Goal: Navigation & Orientation: Find specific page/section

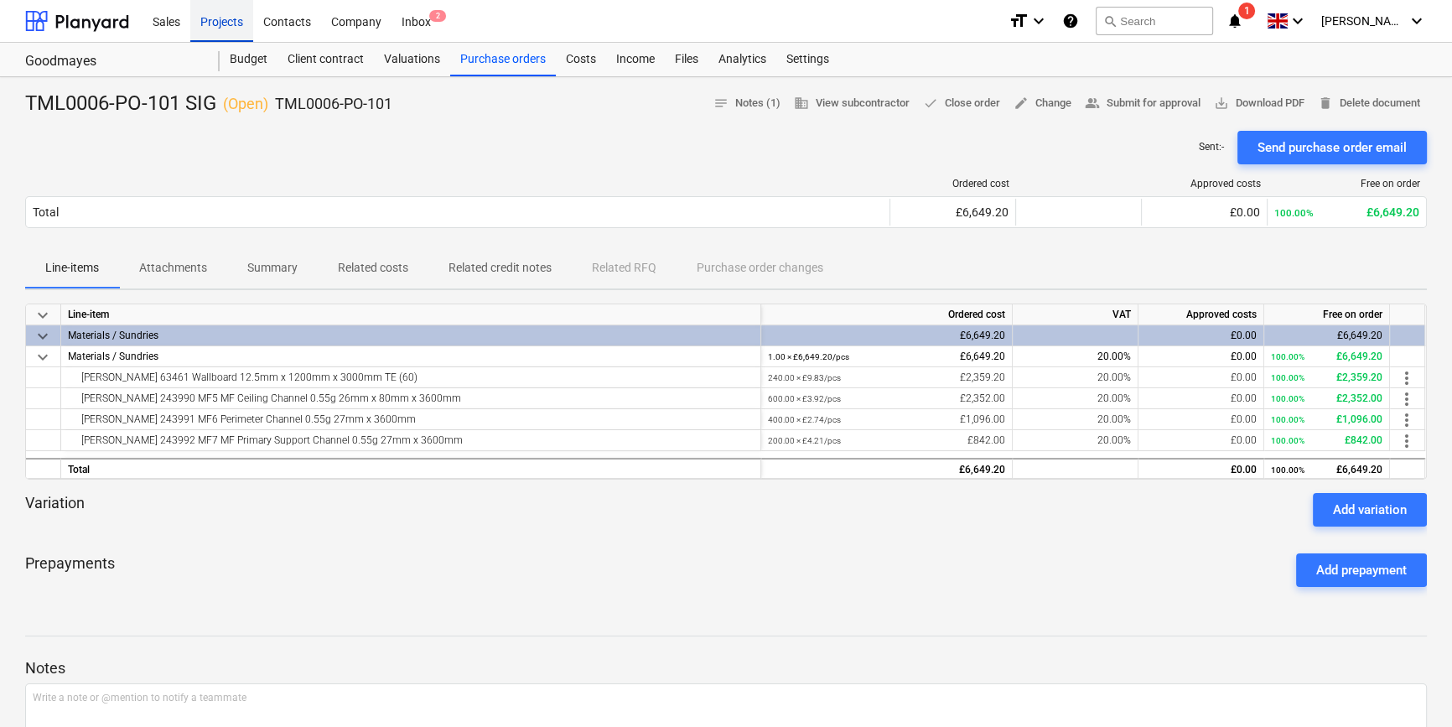
click at [225, 19] on div "Projects" at bounding box center [221, 20] width 63 height 43
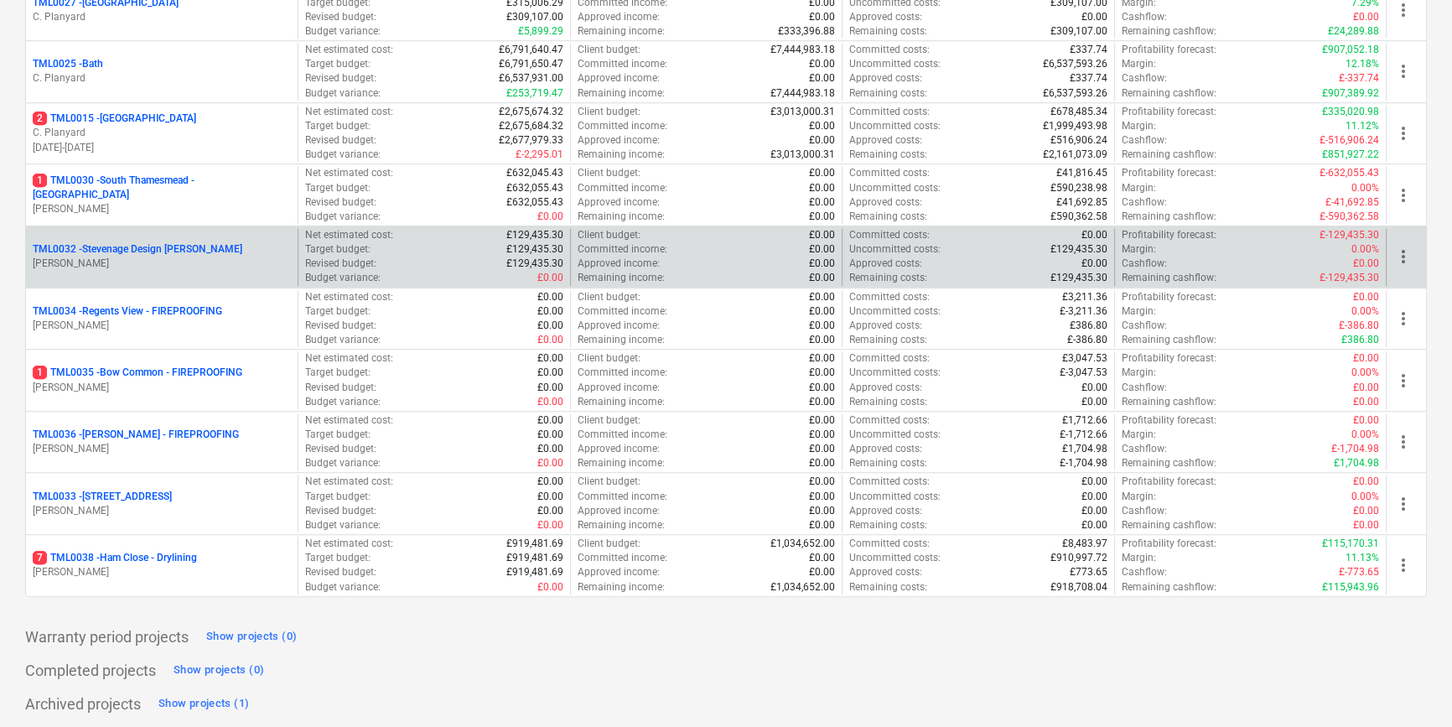
scroll to position [1636, 0]
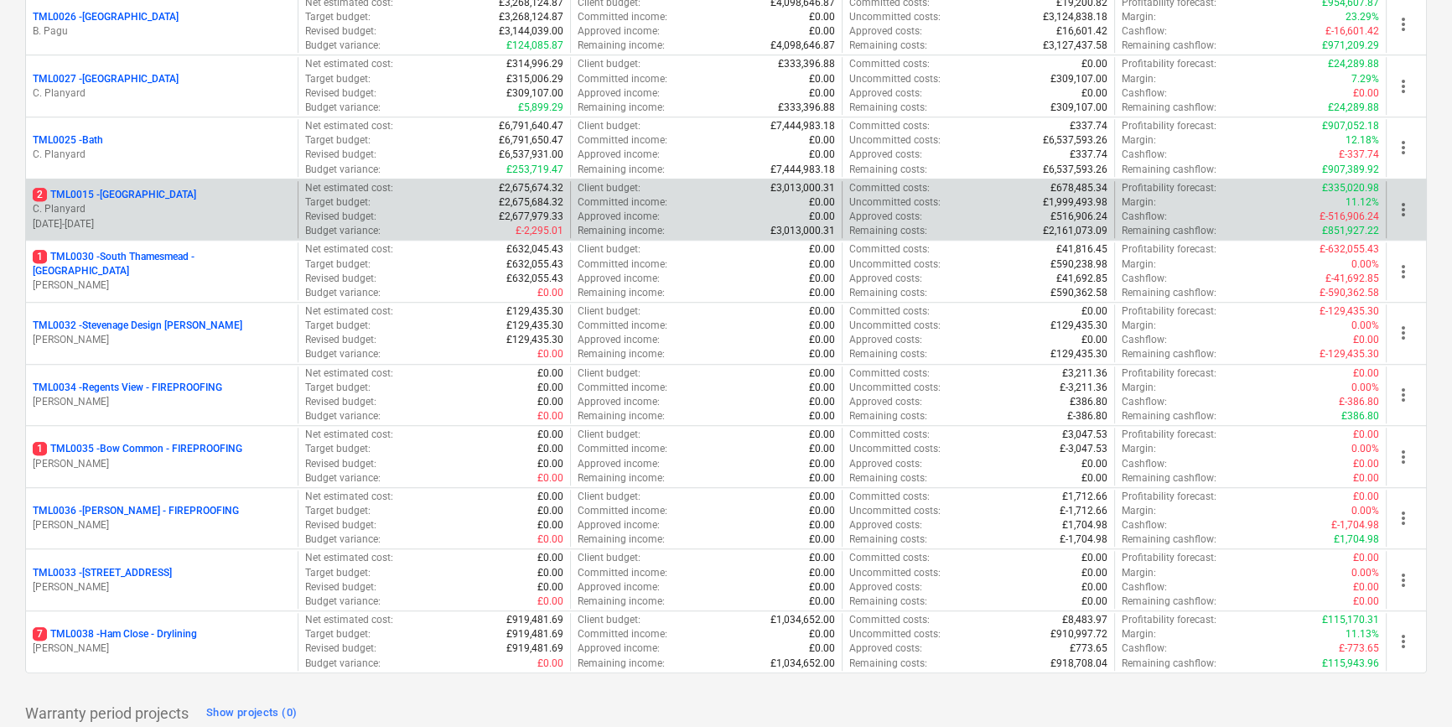
click at [127, 202] on p "C. Planyard" at bounding box center [162, 209] width 258 height 14
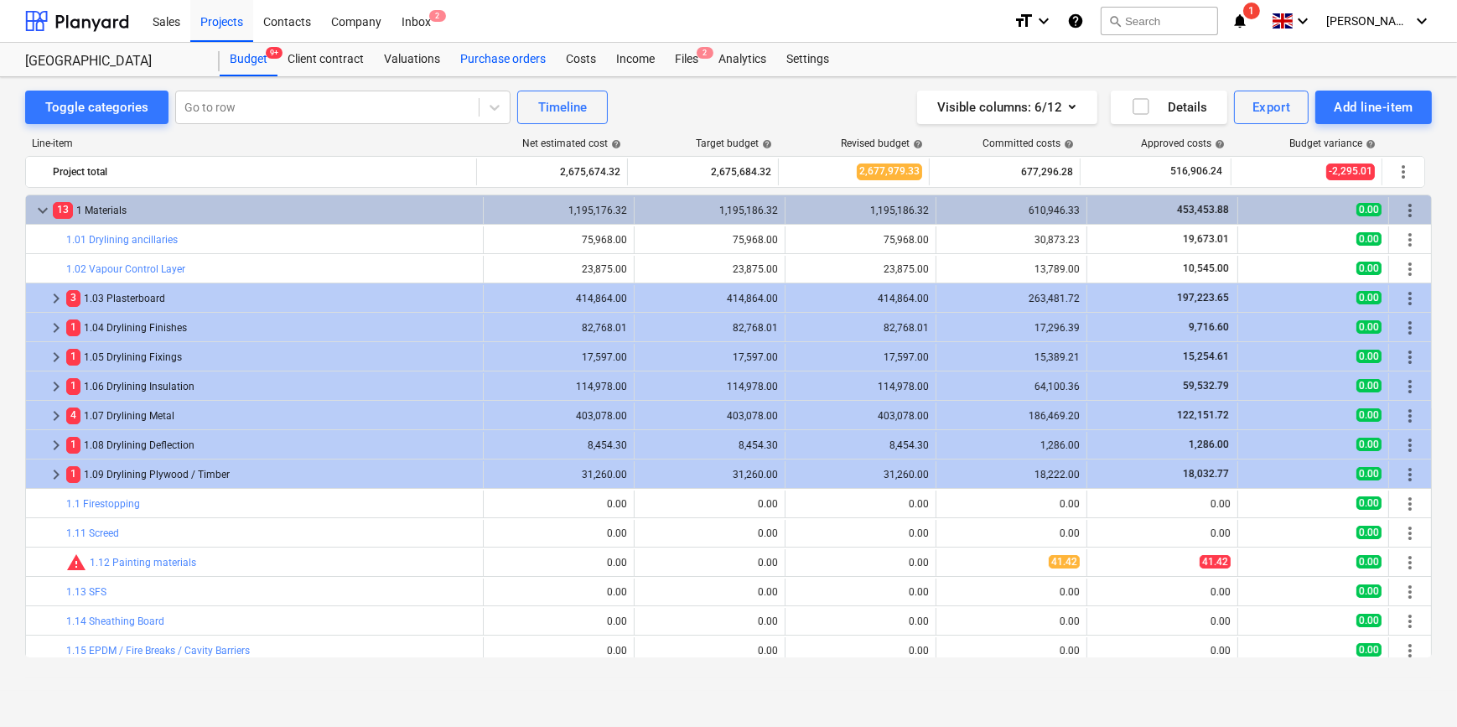
click at [520, 60] on div "Purchase orders" at bounding box center [503, 60] width 106 height 34
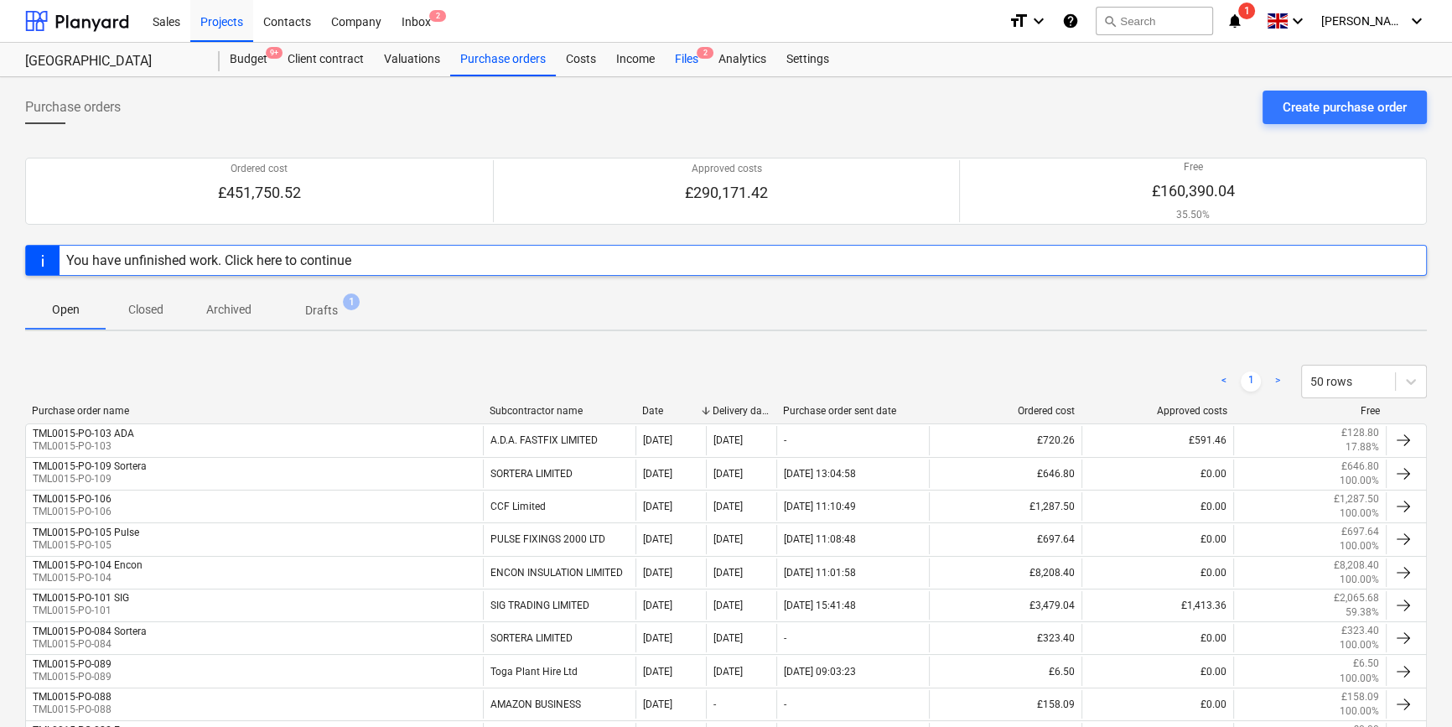
click at [688, 59] on div "Files 2" at bounding box center [687, 60] width 44 height 34
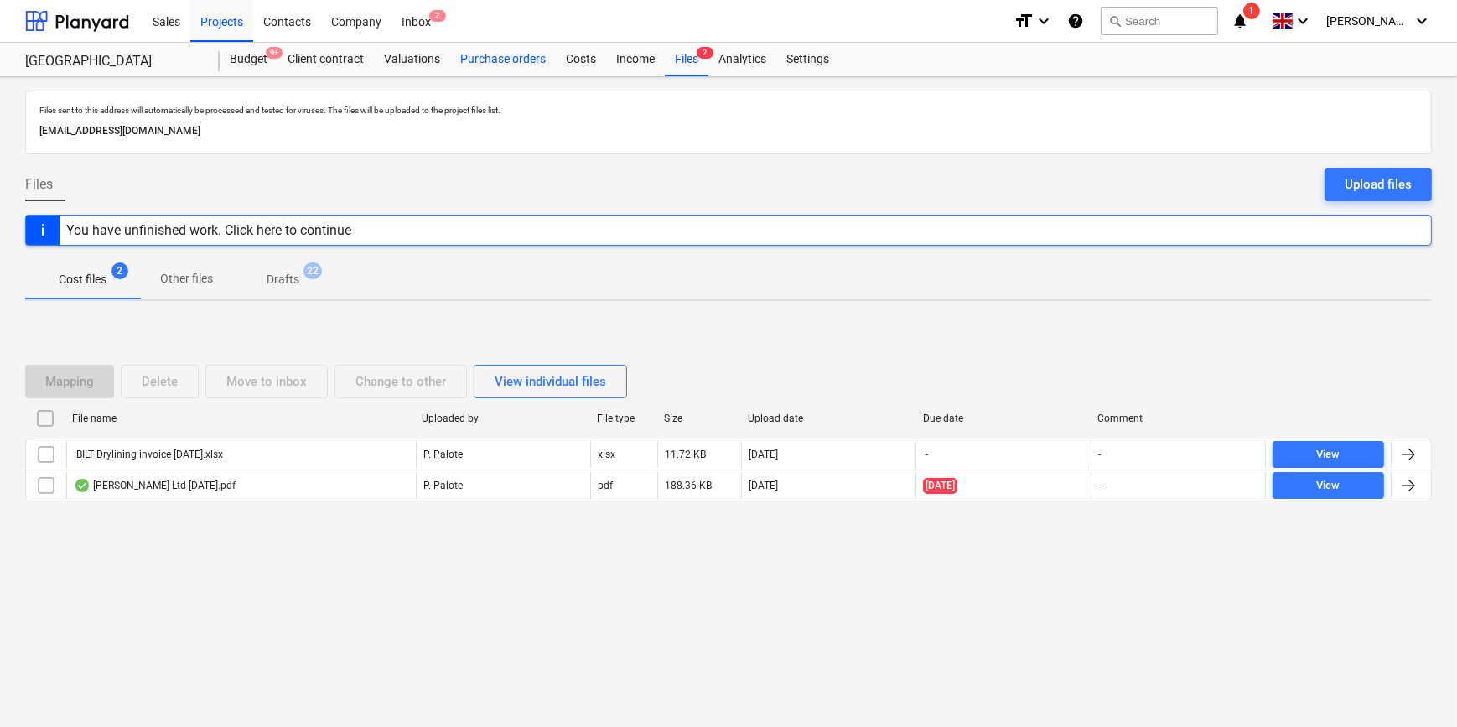
click at [481, 62] on div "Purchase orders" at bounding box center [503, 60] width 106 height 34
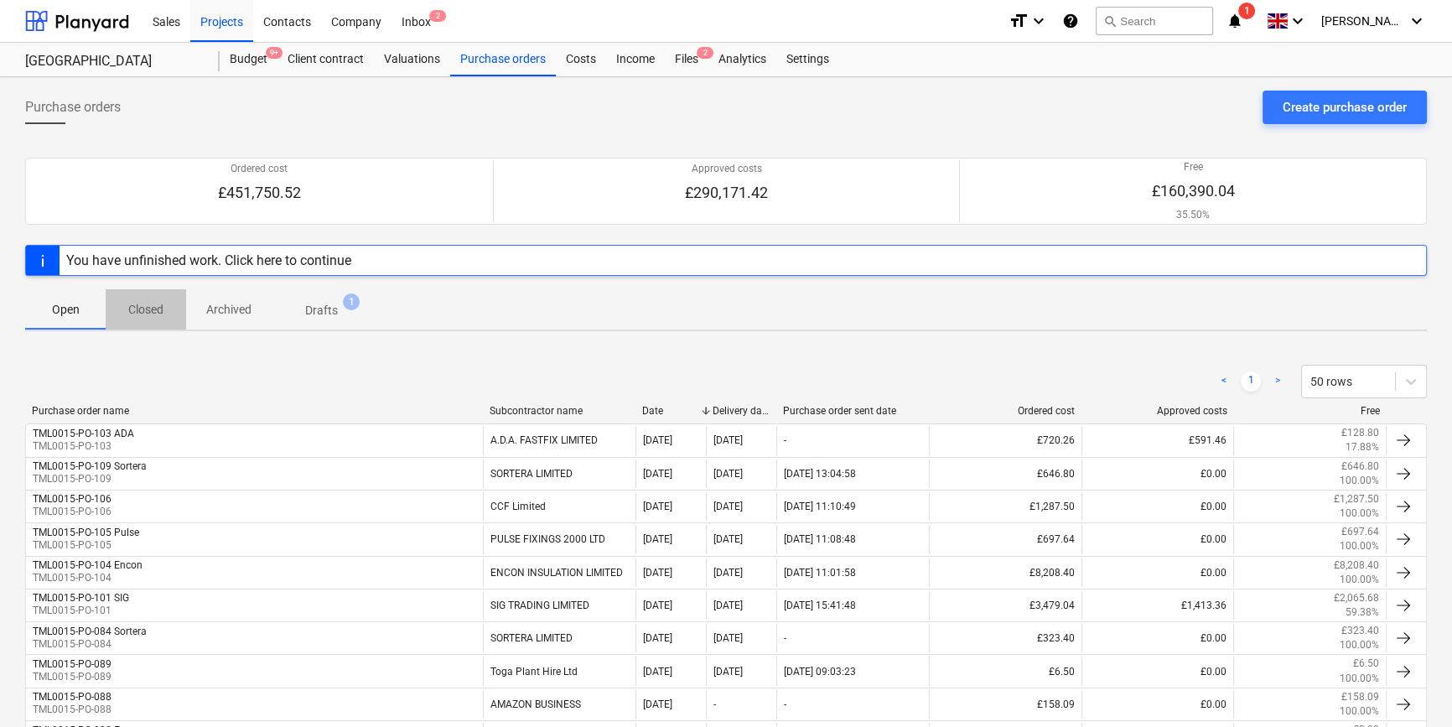
click at [144, 317] on p "Closed" at bounding box center [146, 310] width 40 height 18
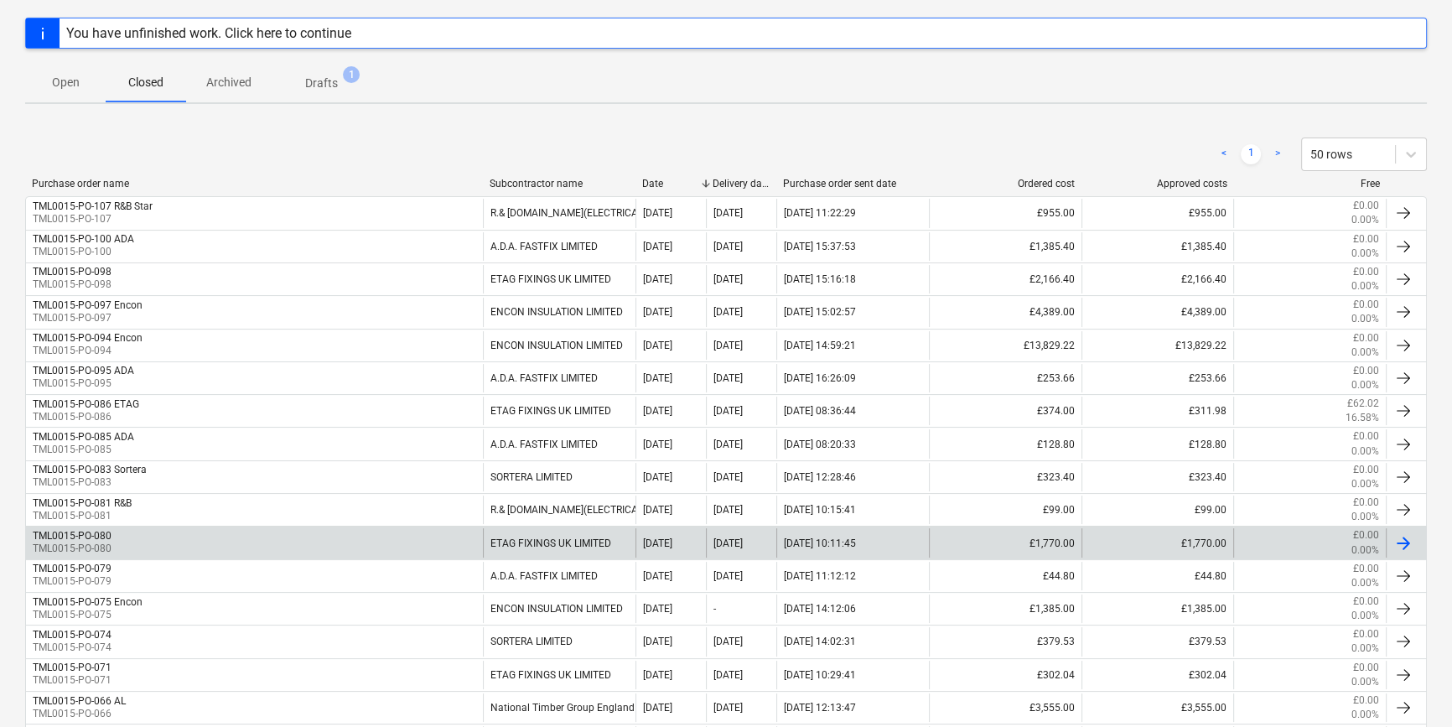
scroll to position [228, 0]
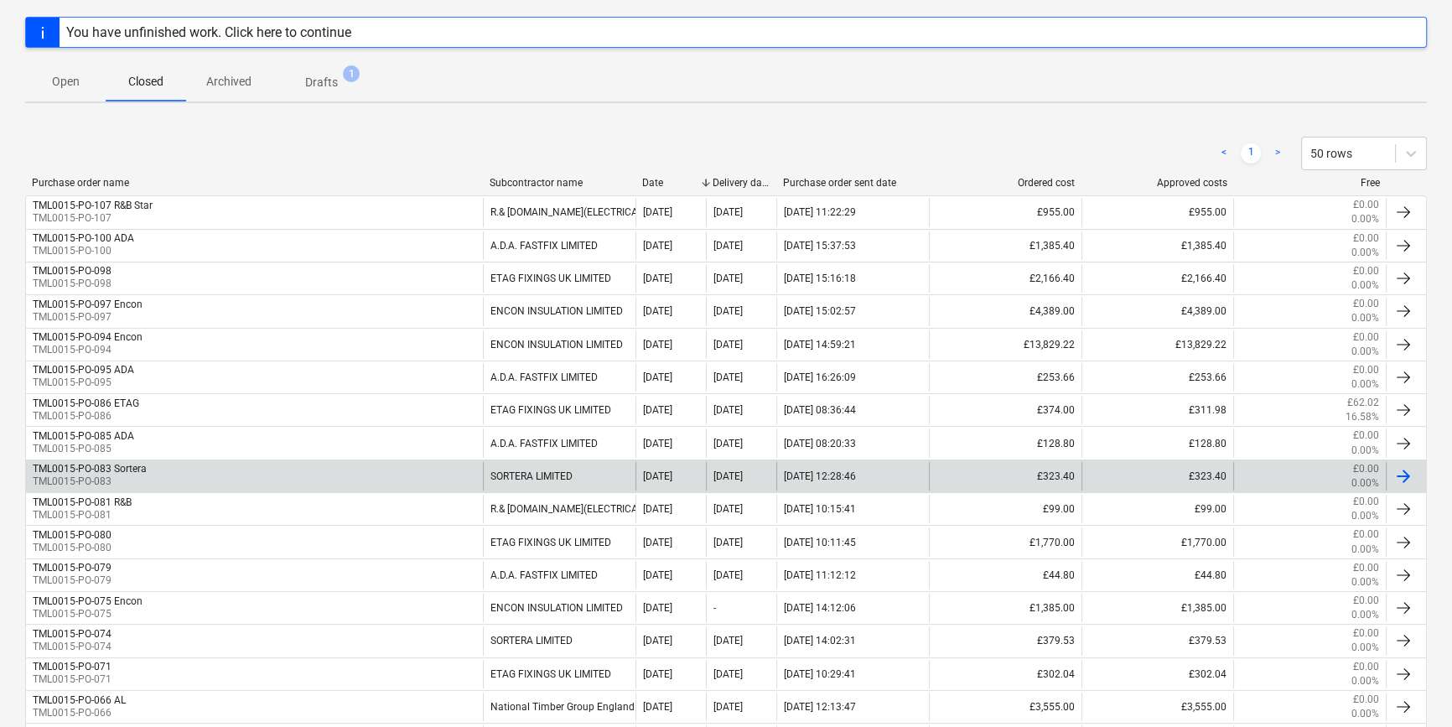
click at [1401, 474] on div at bounding box center [1403, 476] width 20 height 20
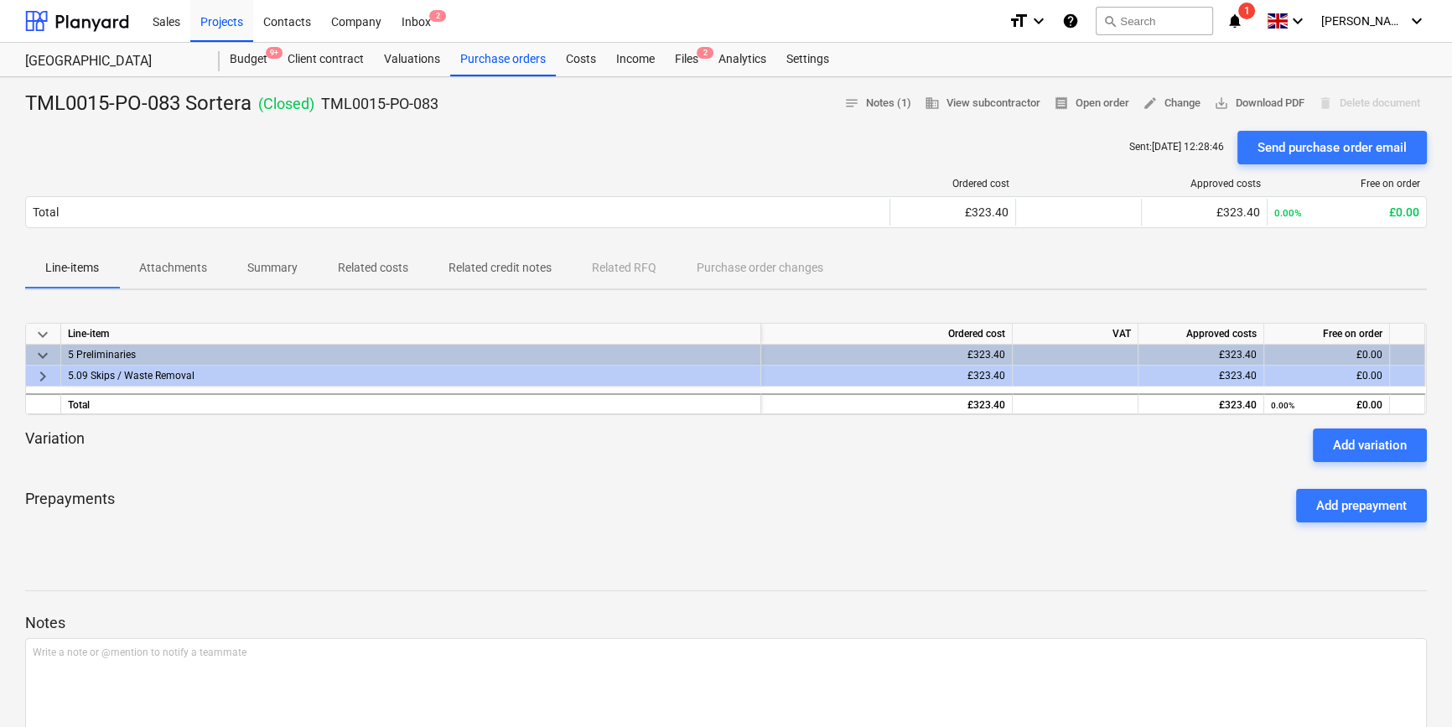
click at [39, 376] on span "keyboard_arrow_right" at bounding box center [43, 376] width 20 height 20
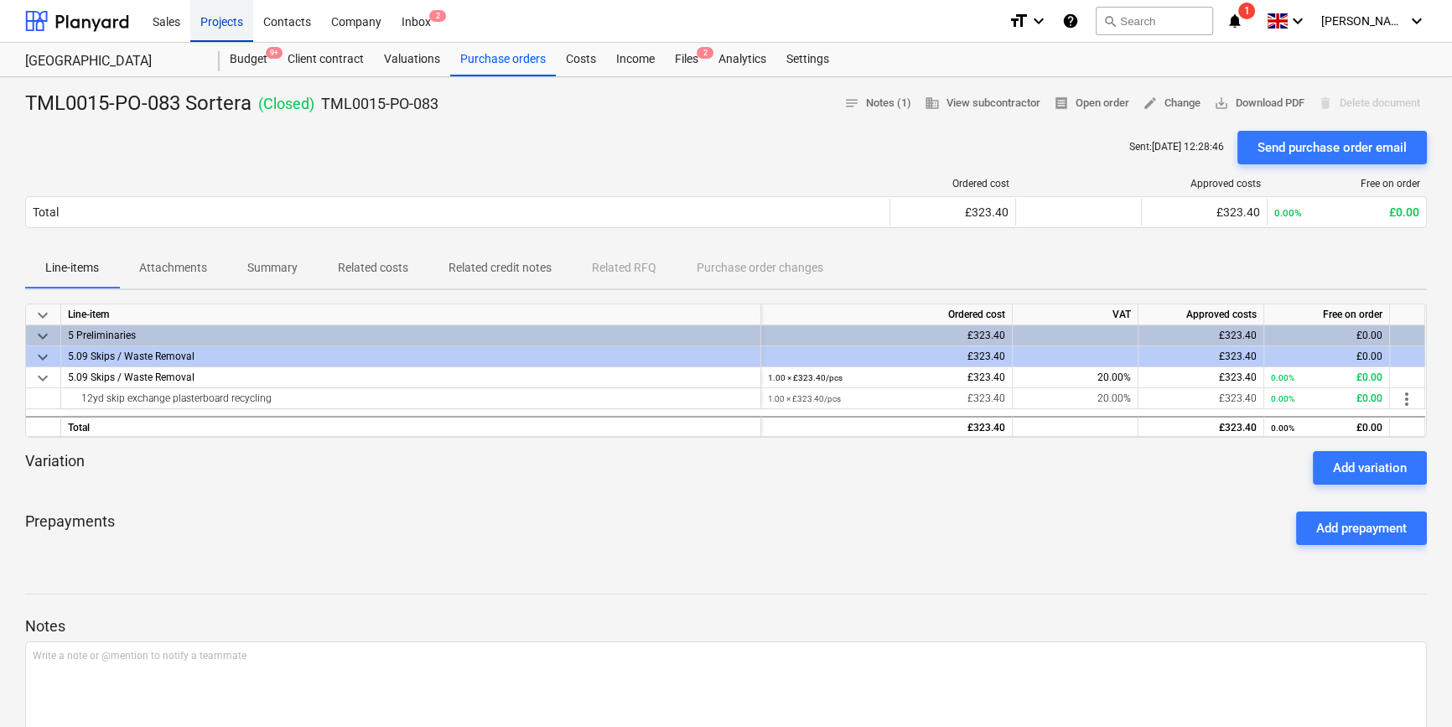
click at [227, 21] on div "Projects" at bounding box center [221, 20] width 63 height 43
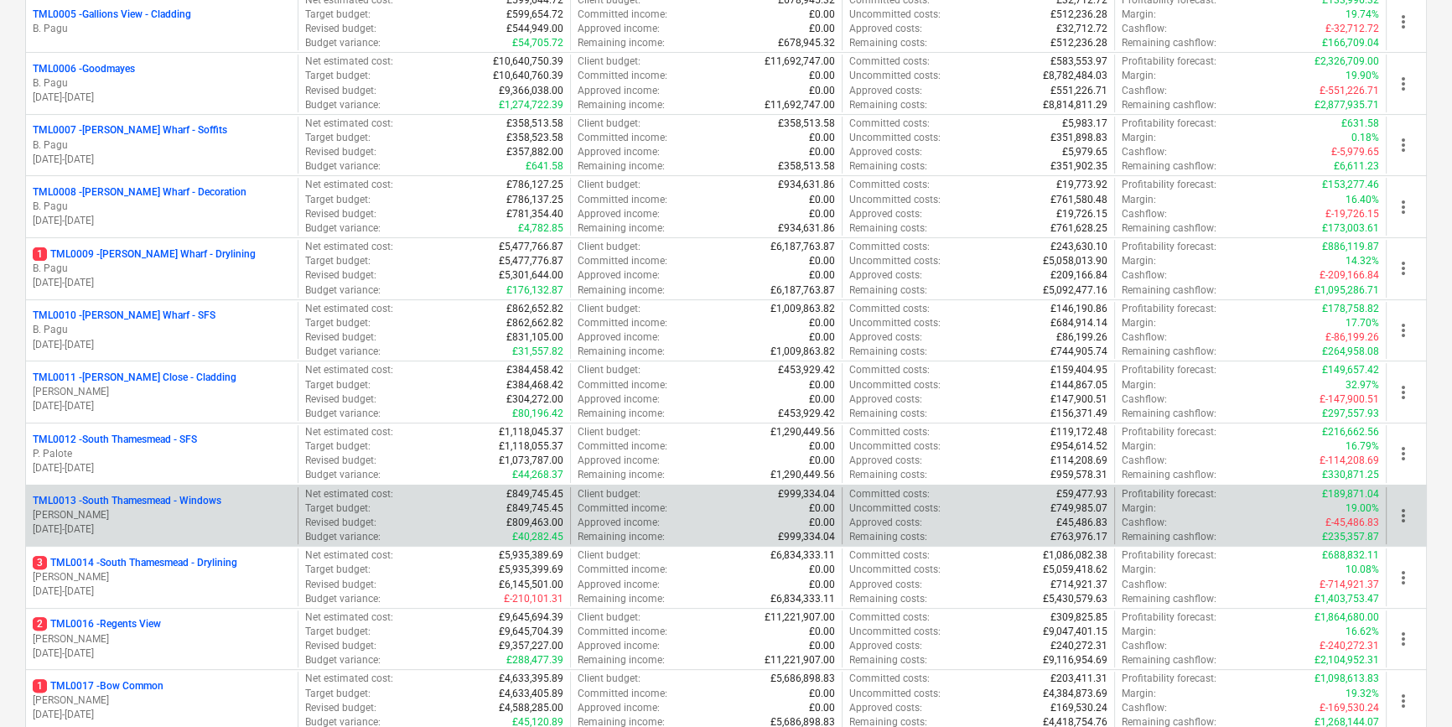
scroll to position [533, 0]
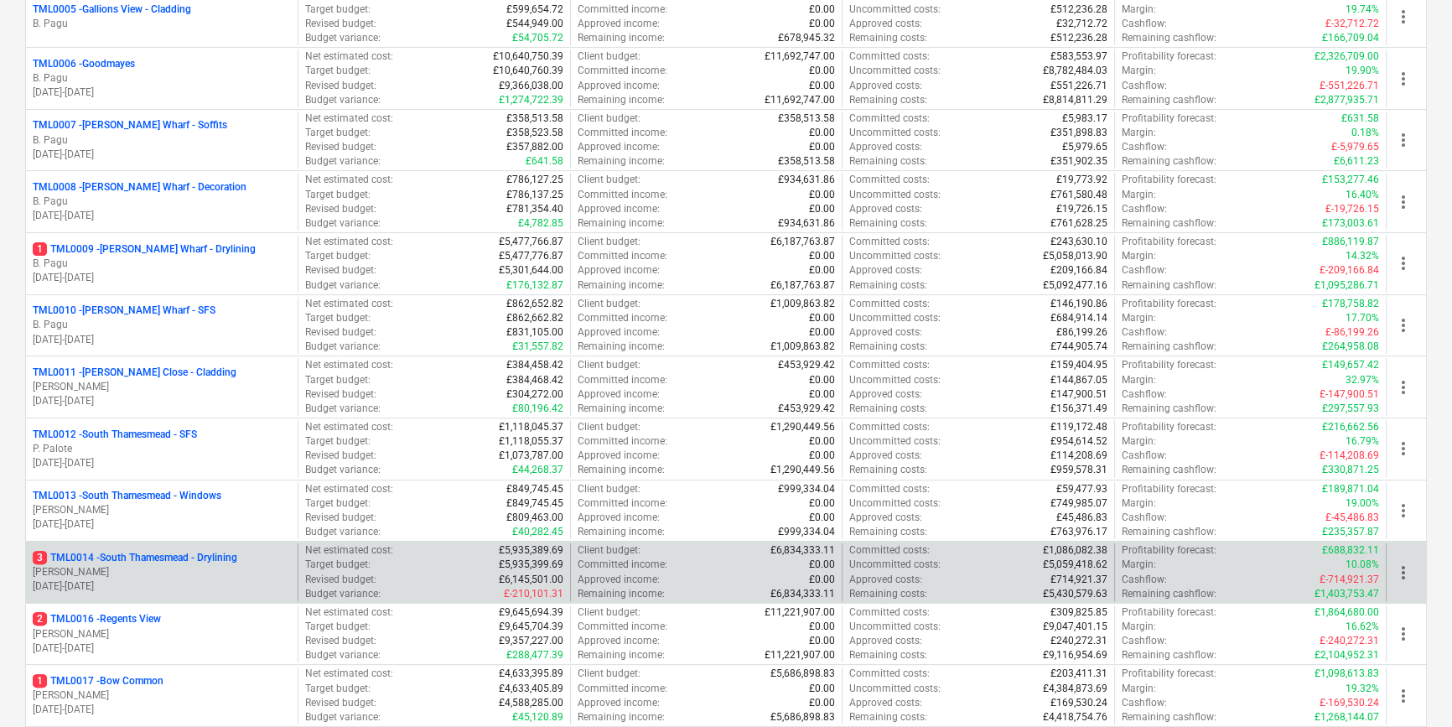
click at [157, 568] on p "[PERSON_NAME]" at bounding box center [162, 572] width 258 height 14
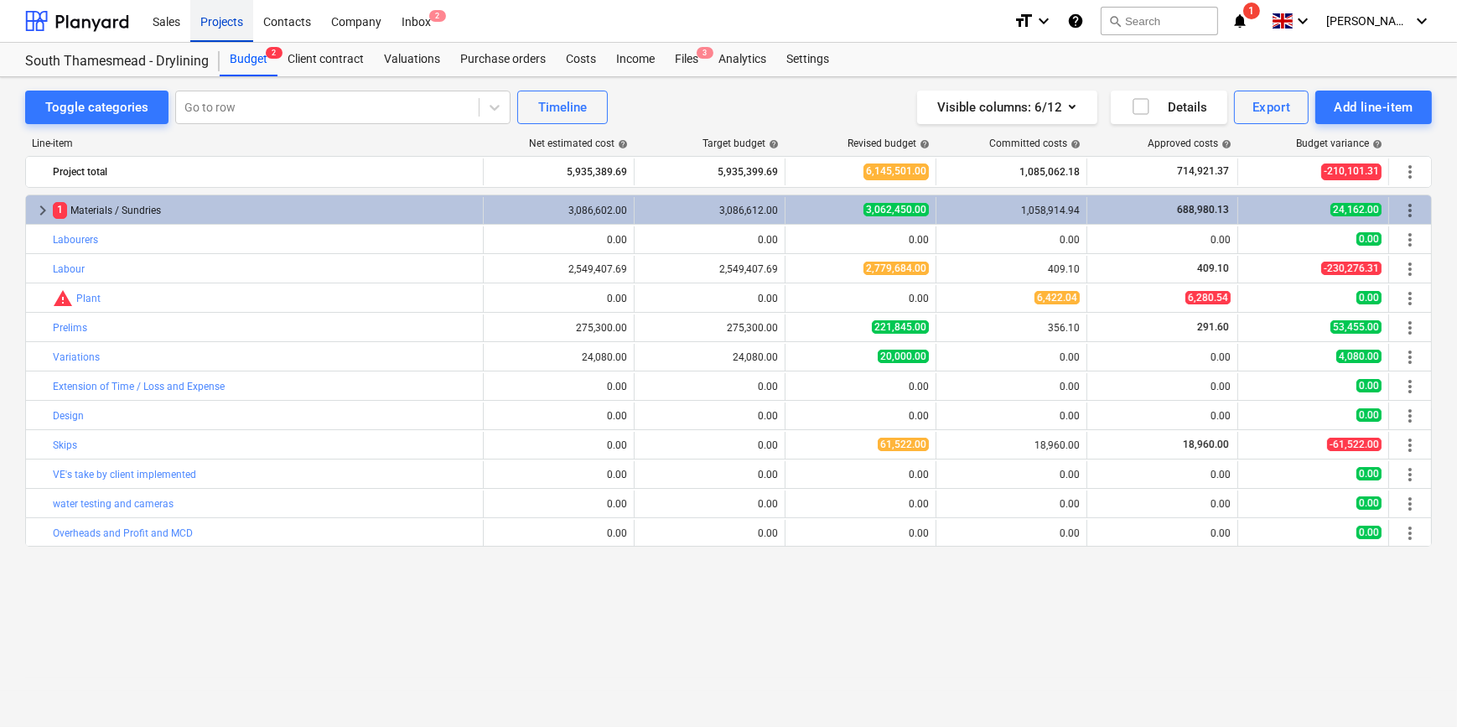
click at [217, 24] on div "Projects" at bounding box center [221, 20] width 63 height 43
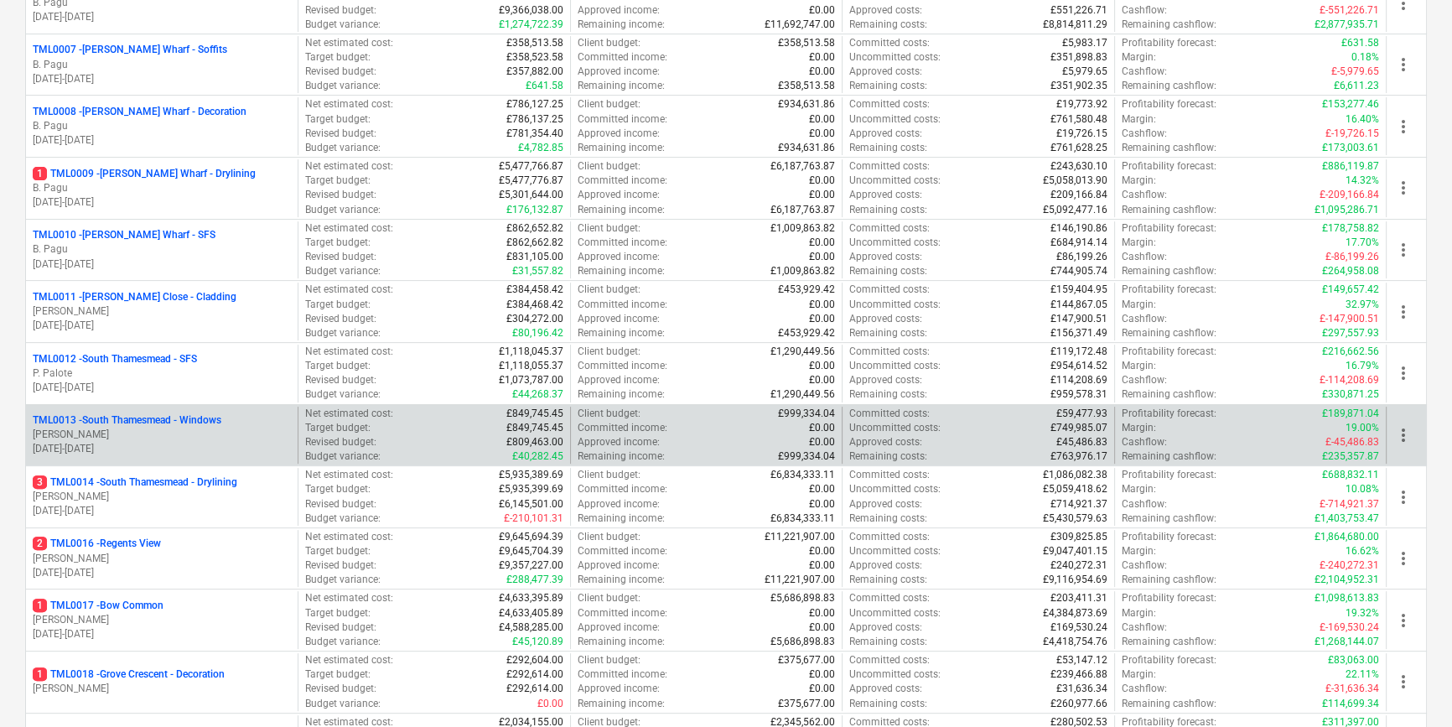
scroll to position [609, 0]
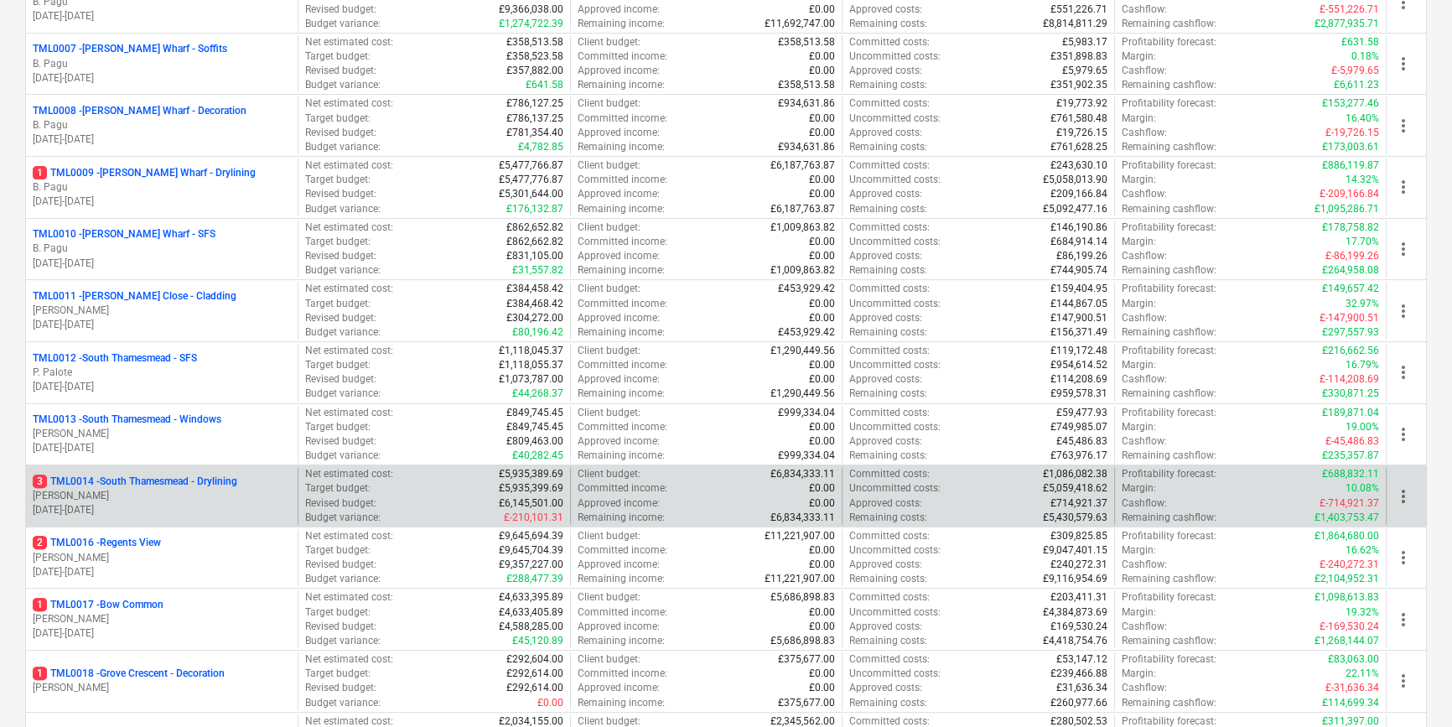
click at [134, 494] on p "[PERSON_NAME]" at bounding box center [162, 496] width 258 height 14
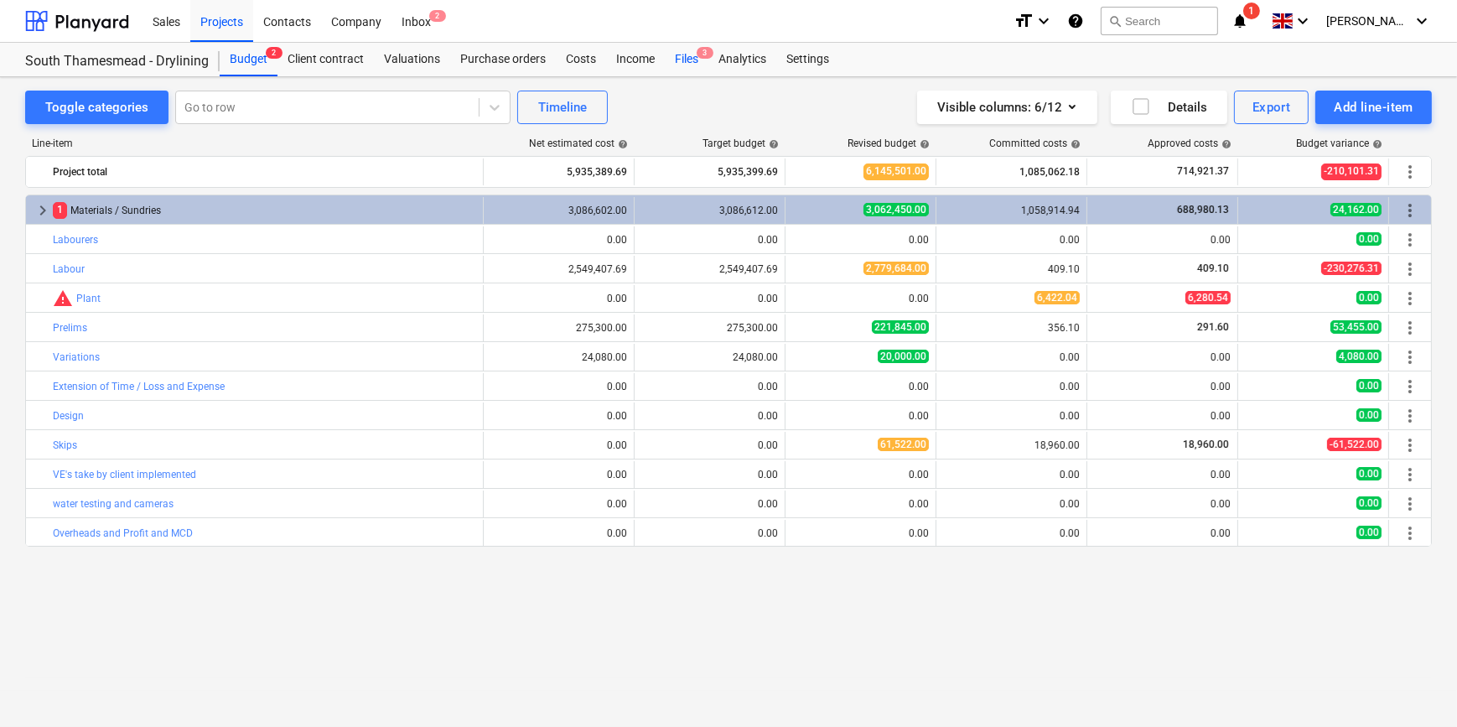
click at [691, 63] on div "Files 3" at bounding box center [687, 60] width 44 height 34
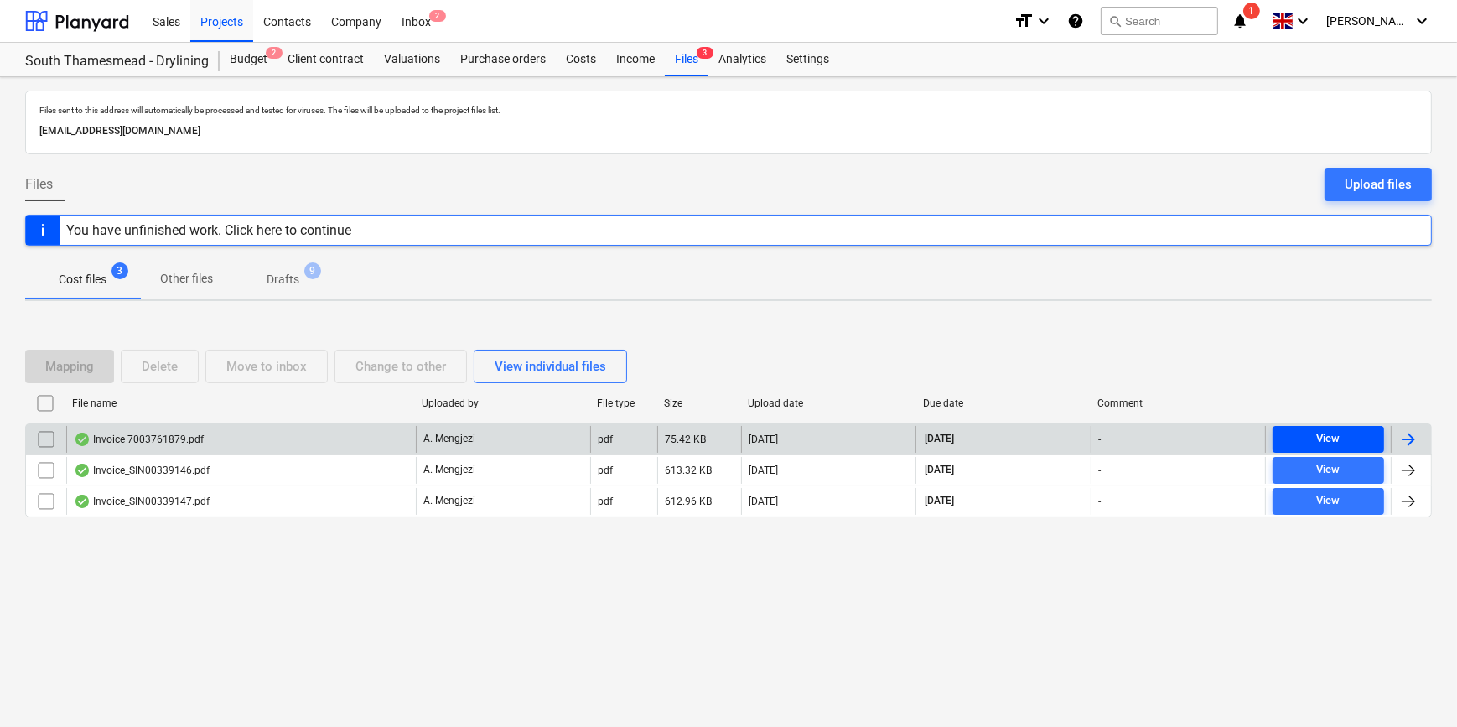
click at [1348, 432] on span "View" at bounding box center [1328, 438] width 98 height 19
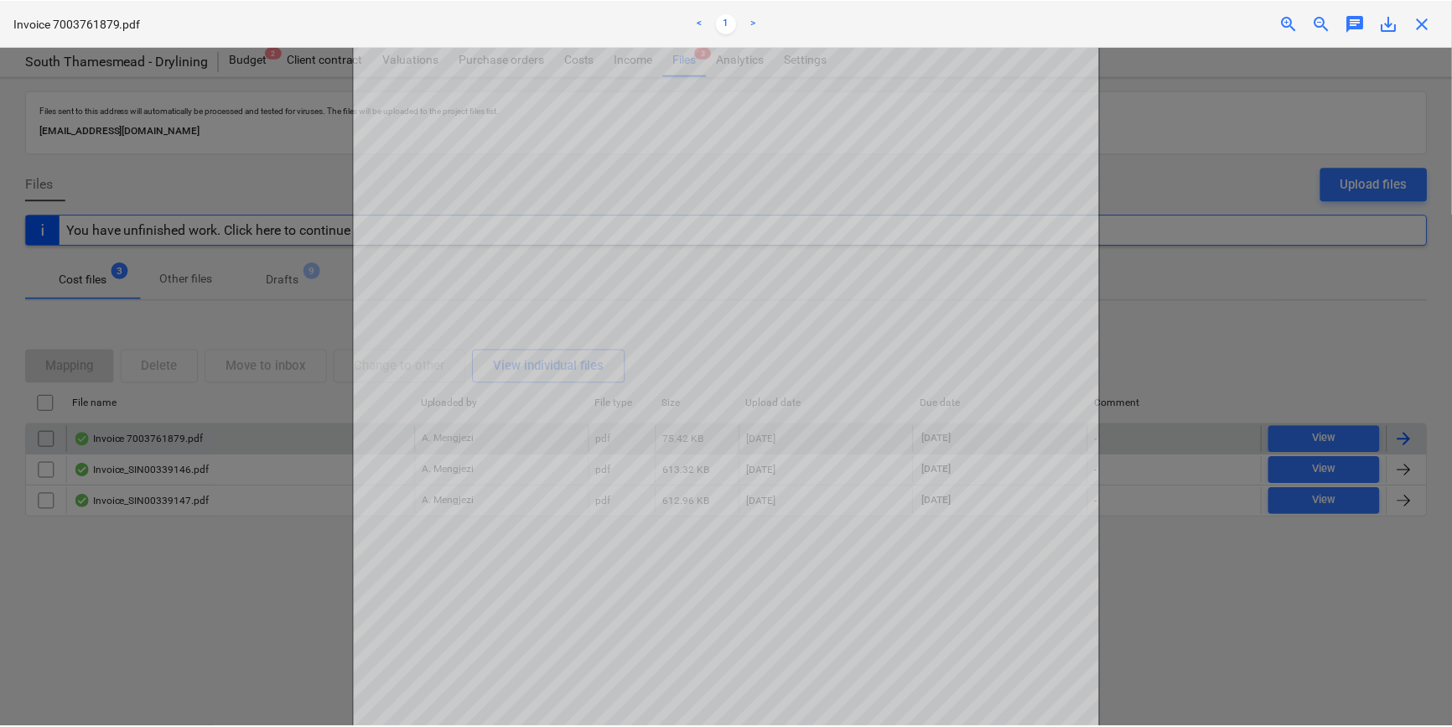
scroll to position [75, 0]
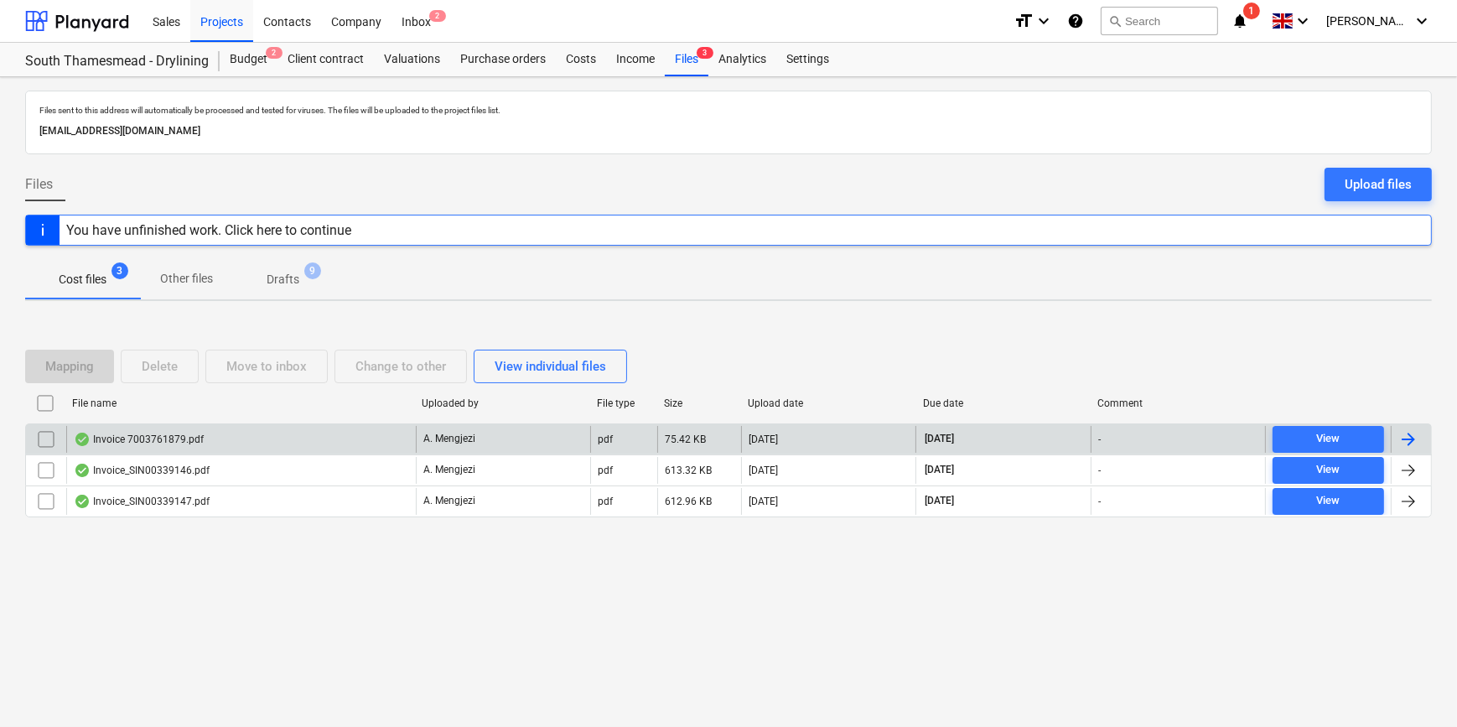
click at [1409, 438] on div at bounding box center [1408, 439] width 20 height 20
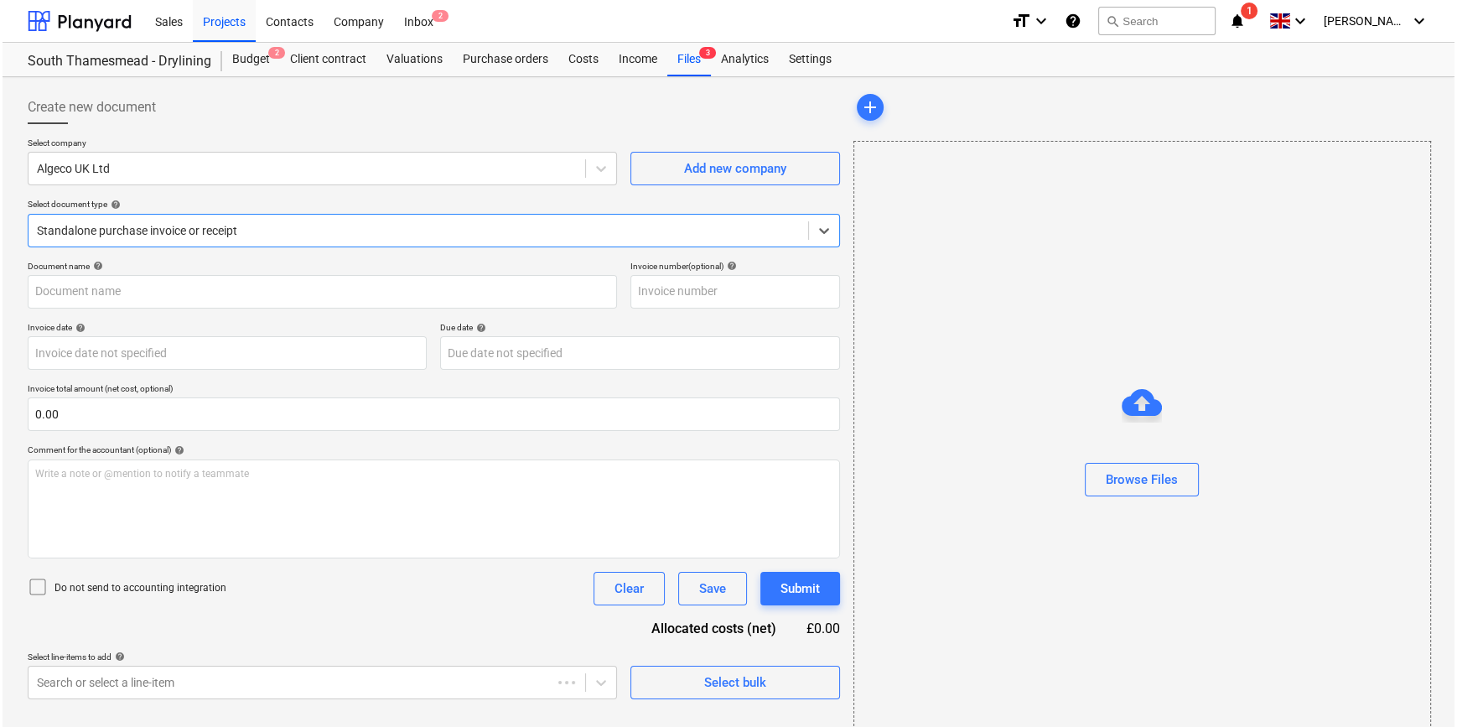
type input "7003761879"
type input "[DATE]"
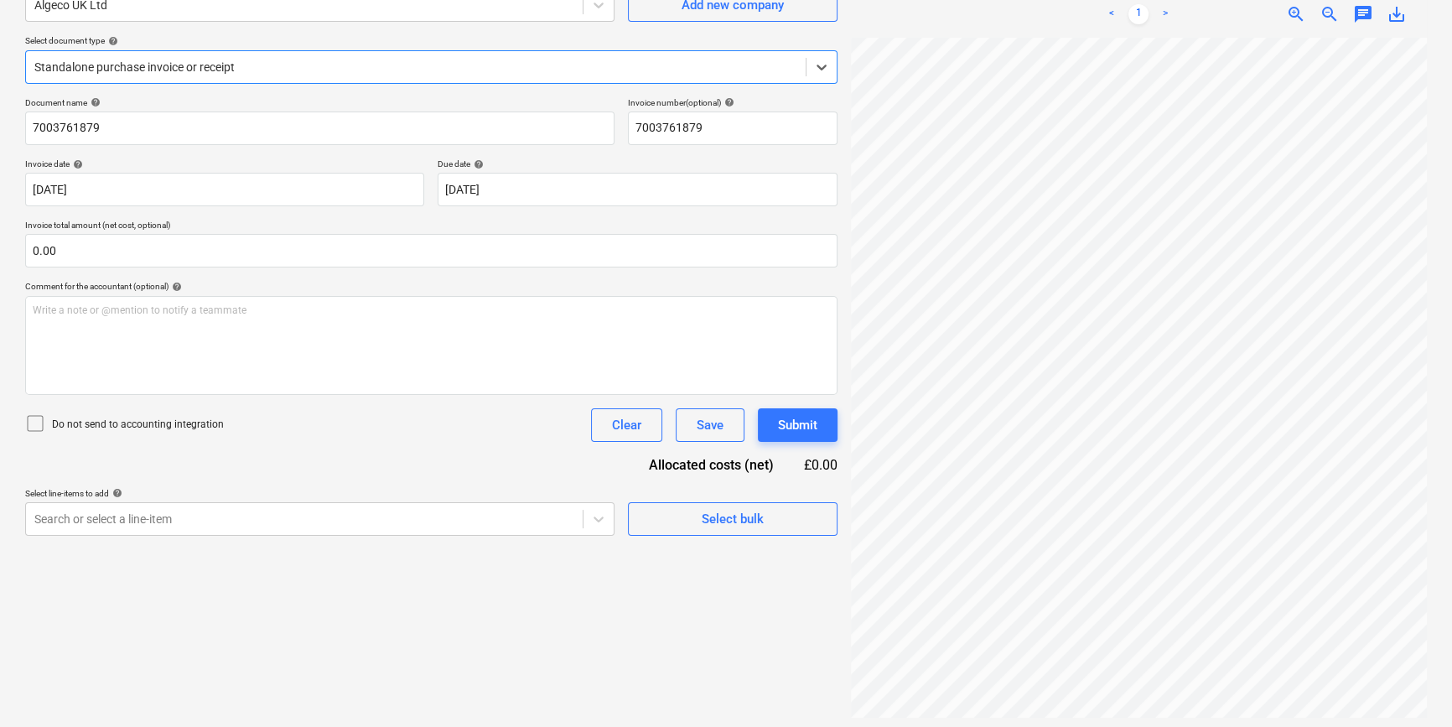
scroll to position [168, 0]
click at [662, 520] on span "Select bulk" at bounding box center [733, 515] width 168 height 22
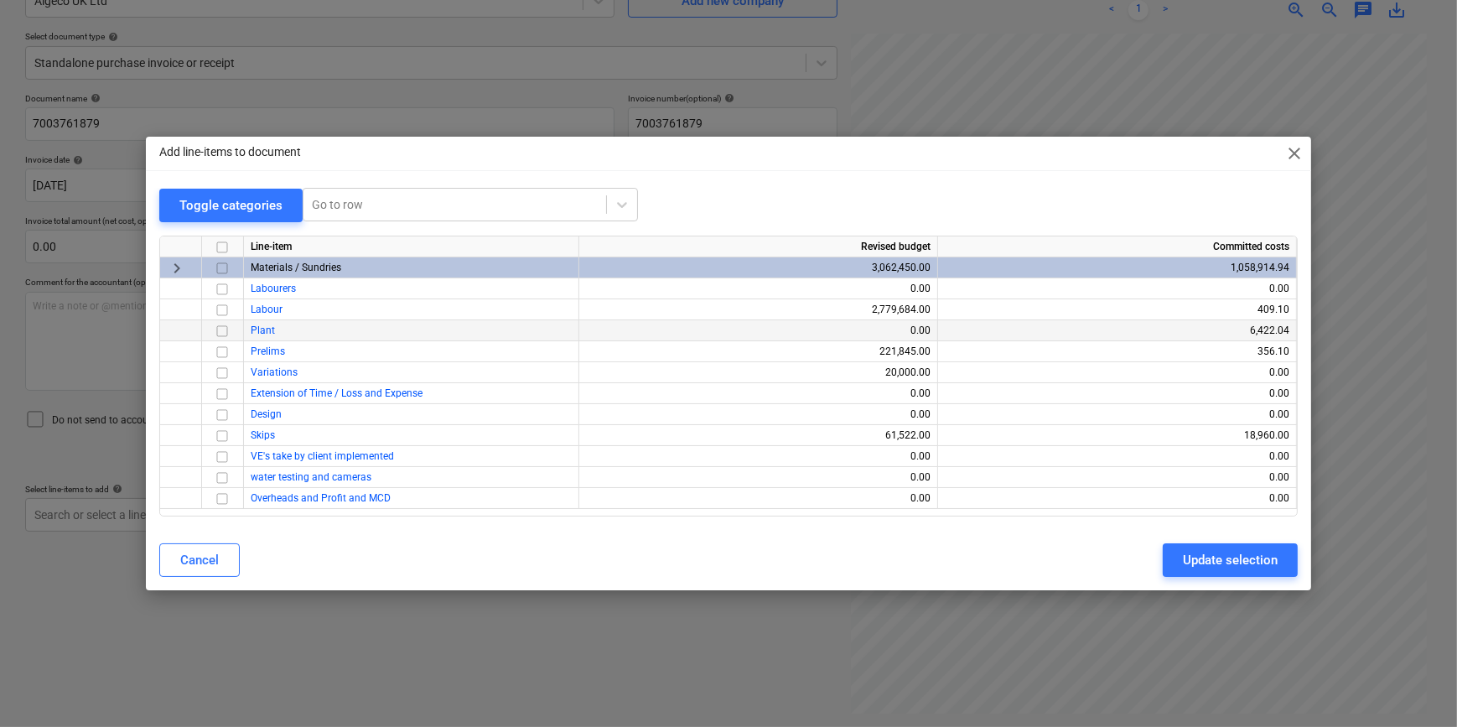
click at [220, 335] on input "checkbox" at bounding box center [222, 331] width 20 height 20
click at [1214, 556] on div "Update selection" at bounding box center [1229, 560] width 95 height 22
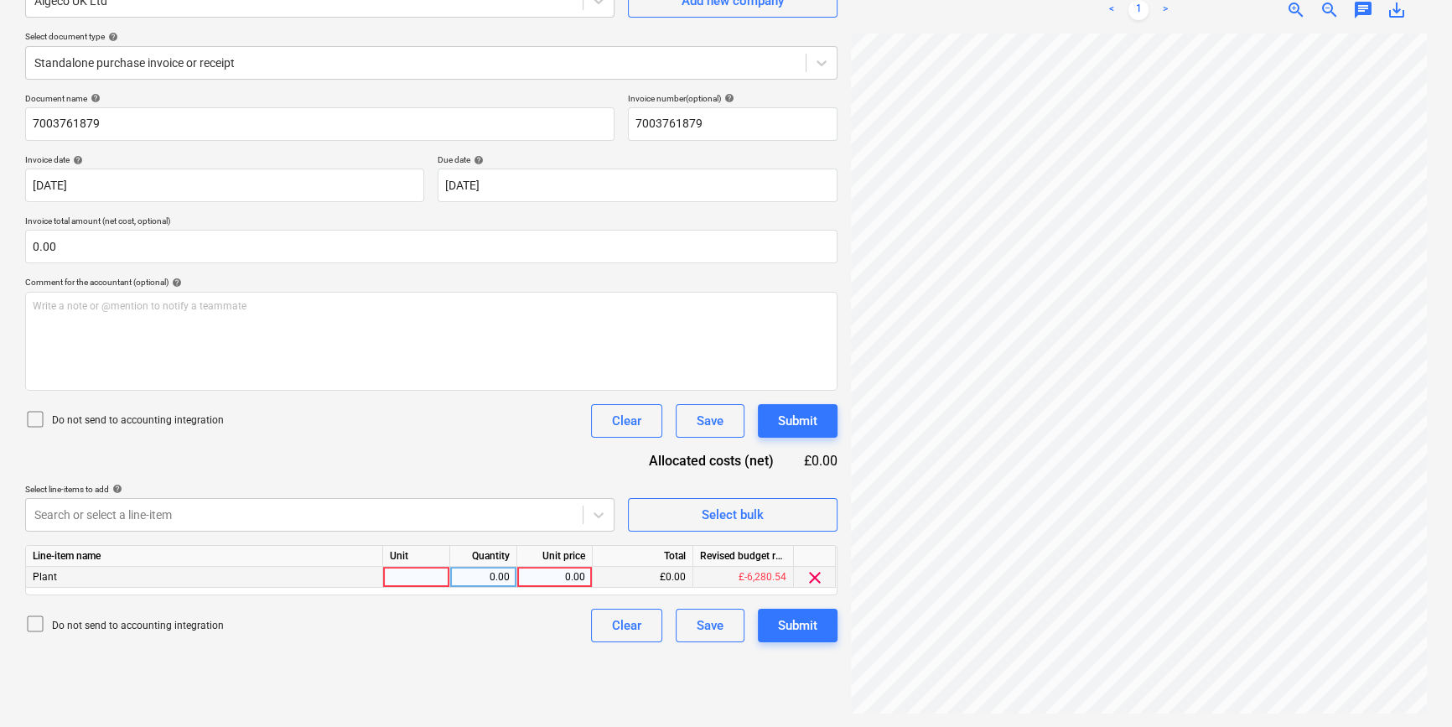
click at [416, 579] on div at bounding box center [416, 577] width 67 height 21
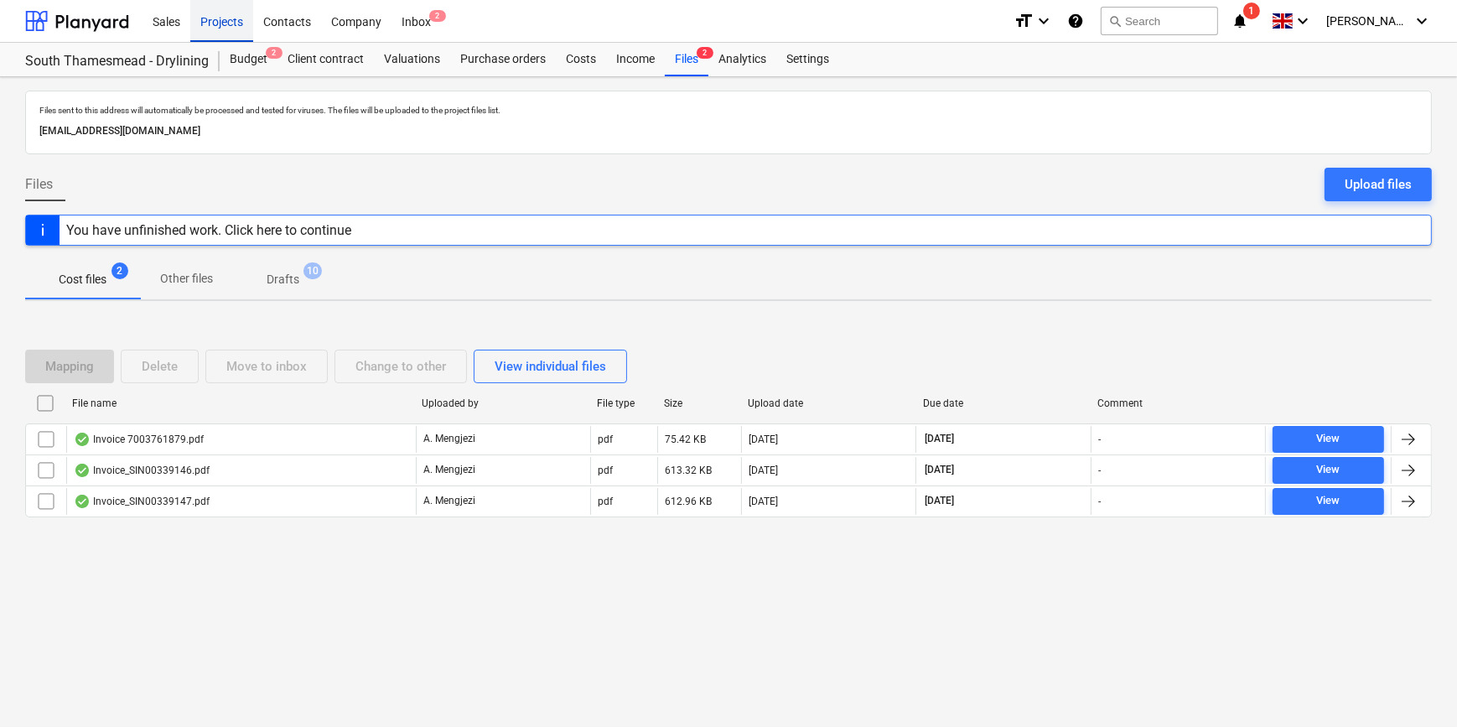
click at [230, 23] on div "Projects" at bounding box center [221, 20] width 63 height 43
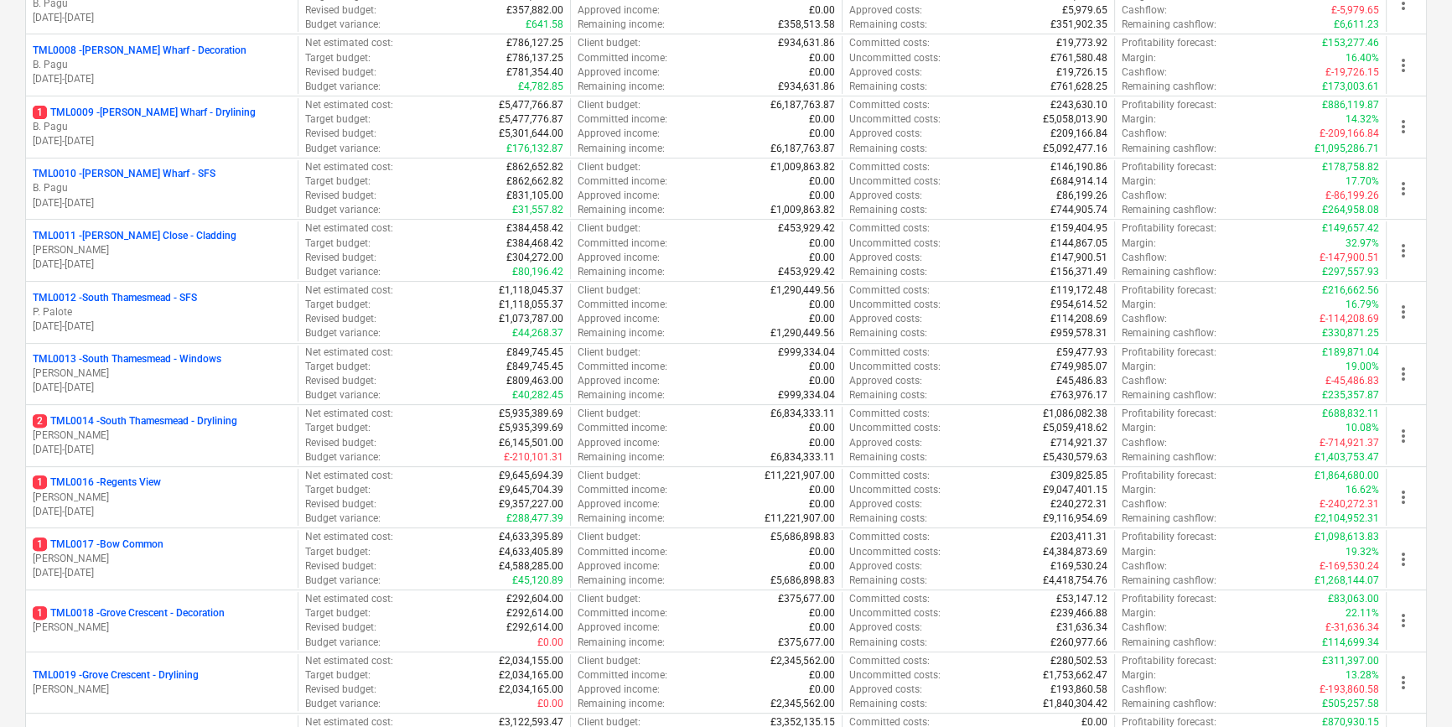
scroll to position [686, 0]
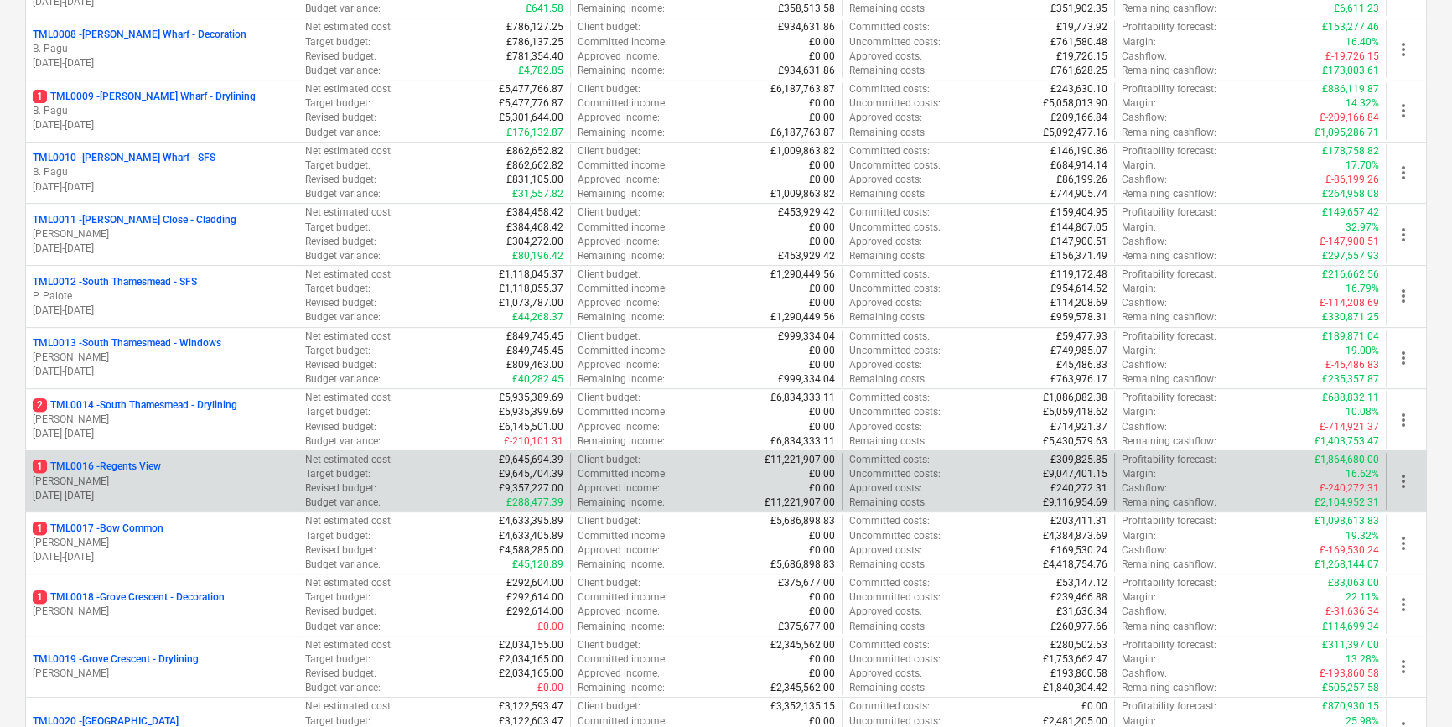
click at [151, 461] on p "1 TML0016 - Regents View" at bounding box center [97, 466] width 128 height 14
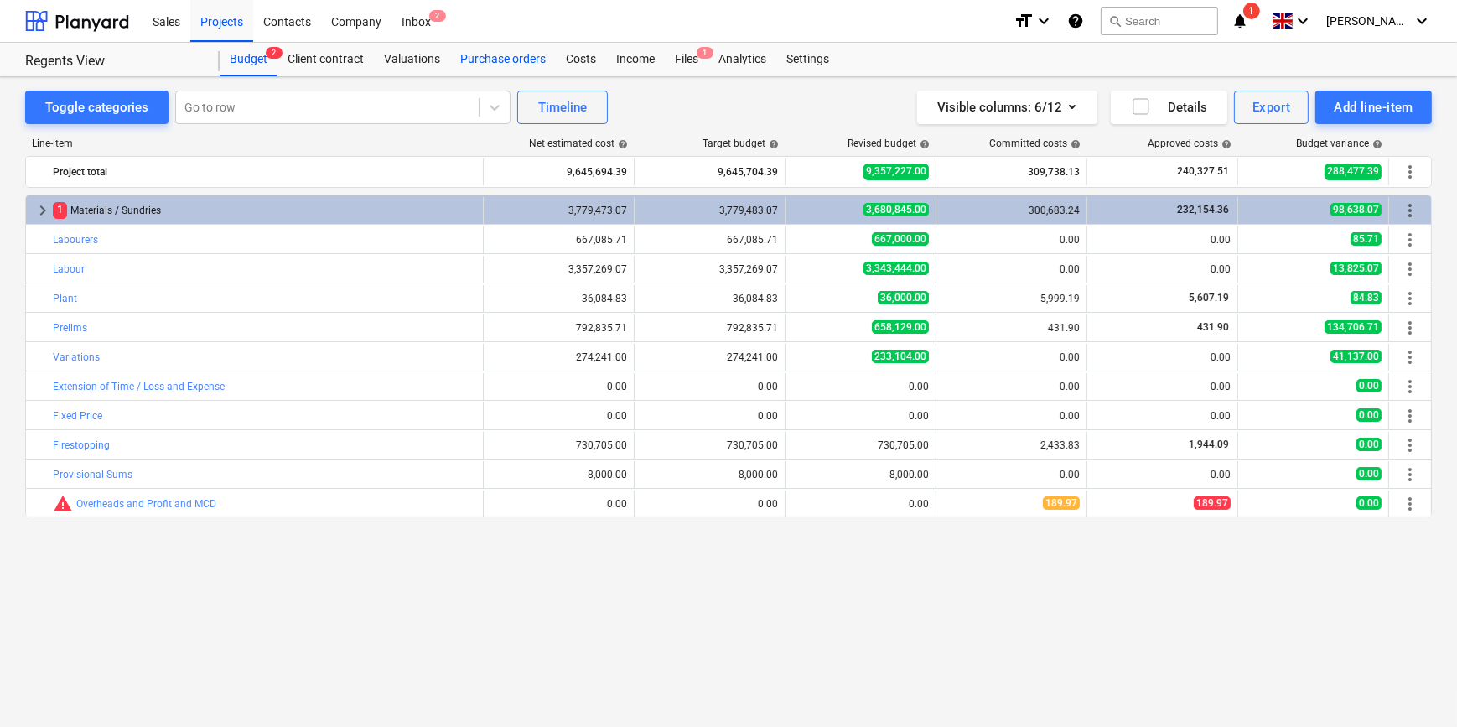
click at [500, 61] on div "Purchase orders" at bounding box center [503, 60] width 106 height 34
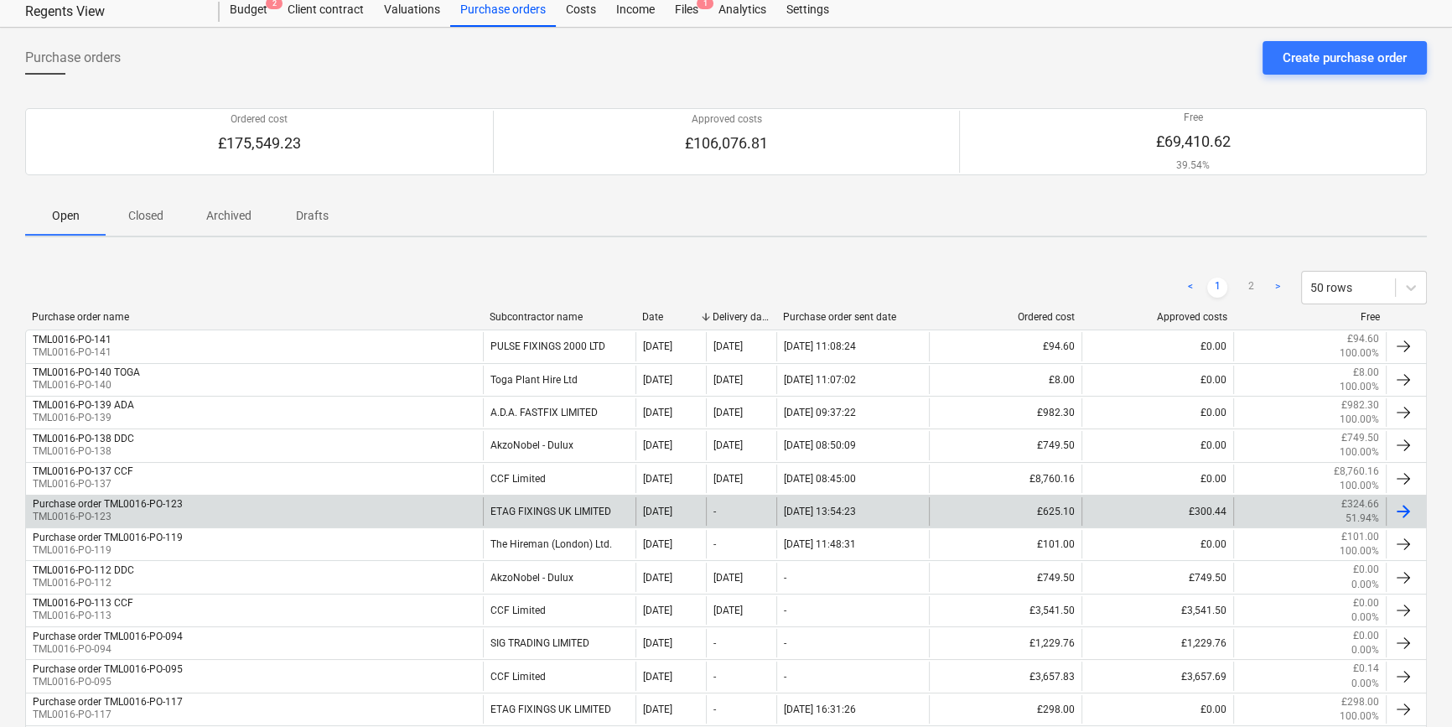
scroll to position [75, 0]
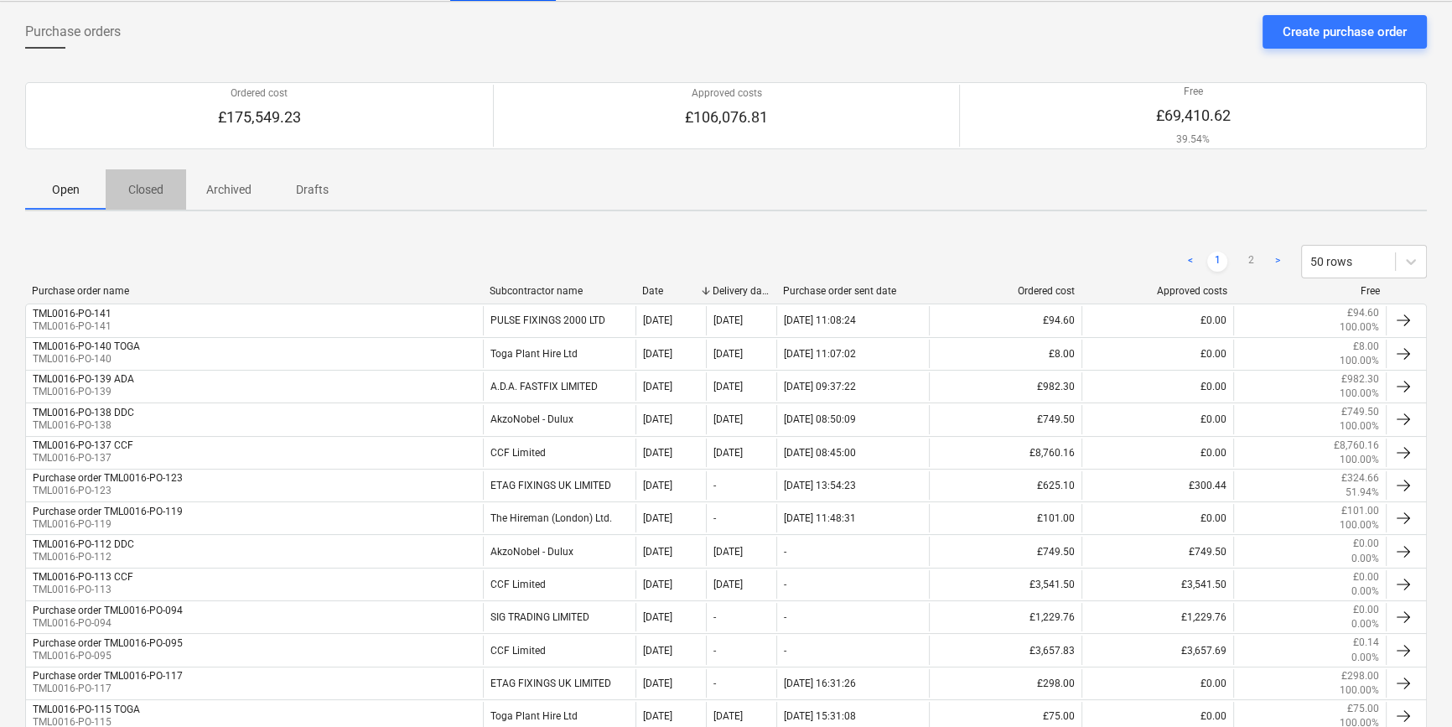
click at [142, 184] on p "Closed" at bounding box center [146, 190] width 40 height 18
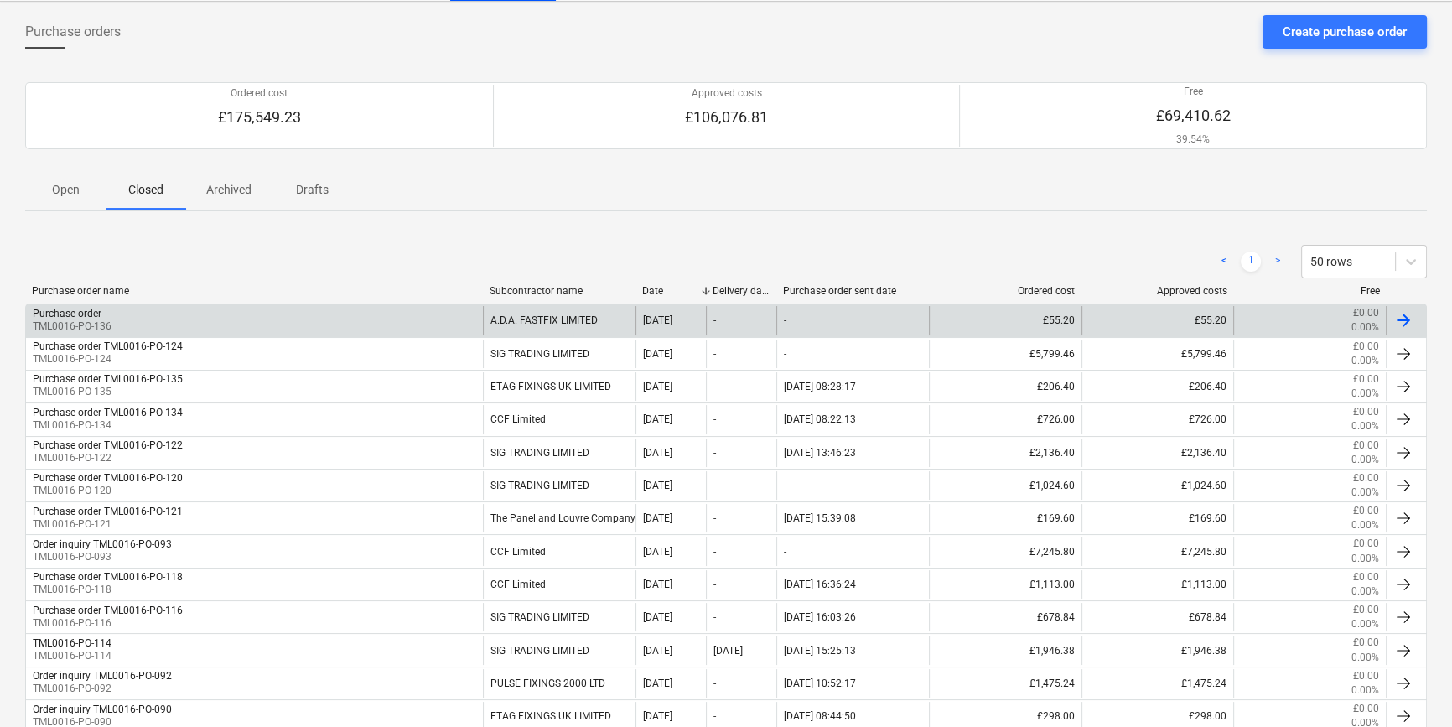
click at [144, 314] on div "Purchase order TML0016-PO-136" at bounding box center [254, 320] width 457 height 28
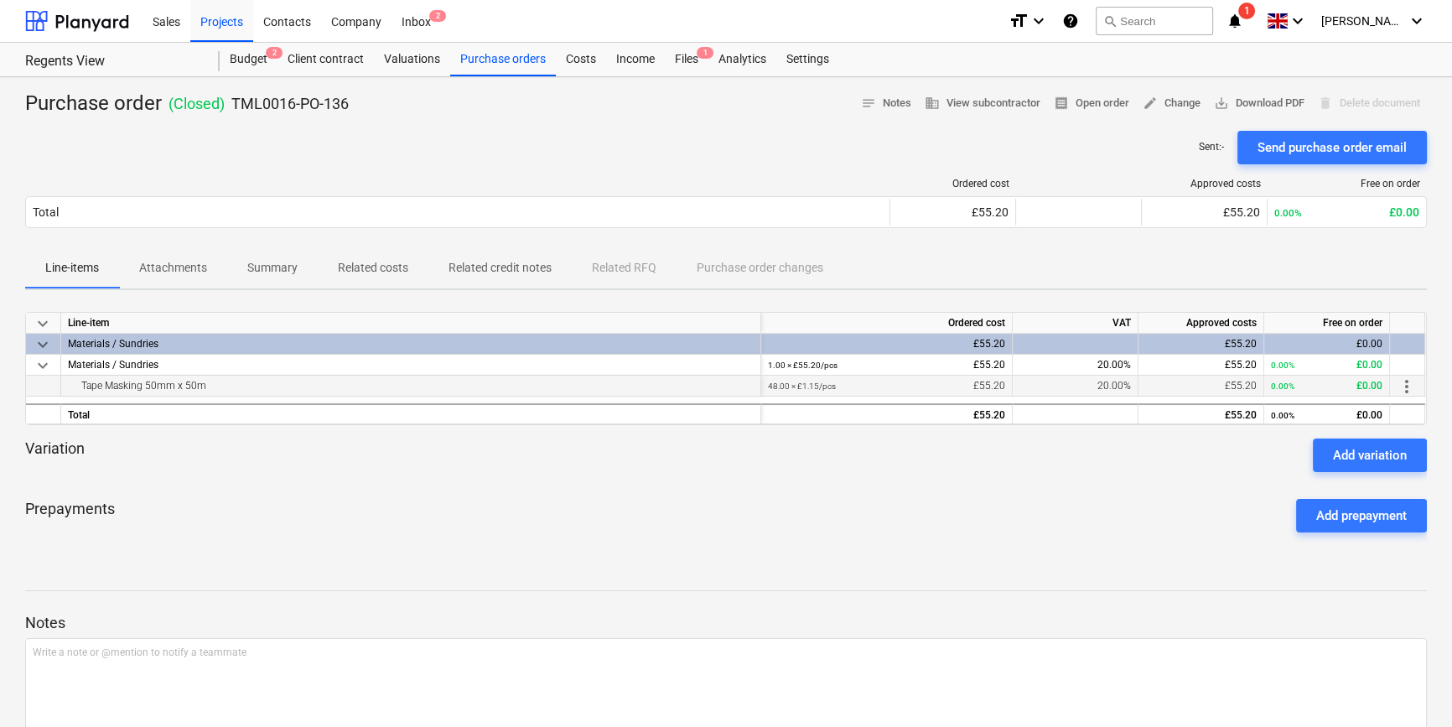
drag, startPoint x: 208, startPoint y: 386, endPoint x: 77, endPoint y: 391, distance: 130.8
click at [77, 391] on div "Tape Masking 50mm x 50m" at bounding box center [411, 385] width 686 height 20
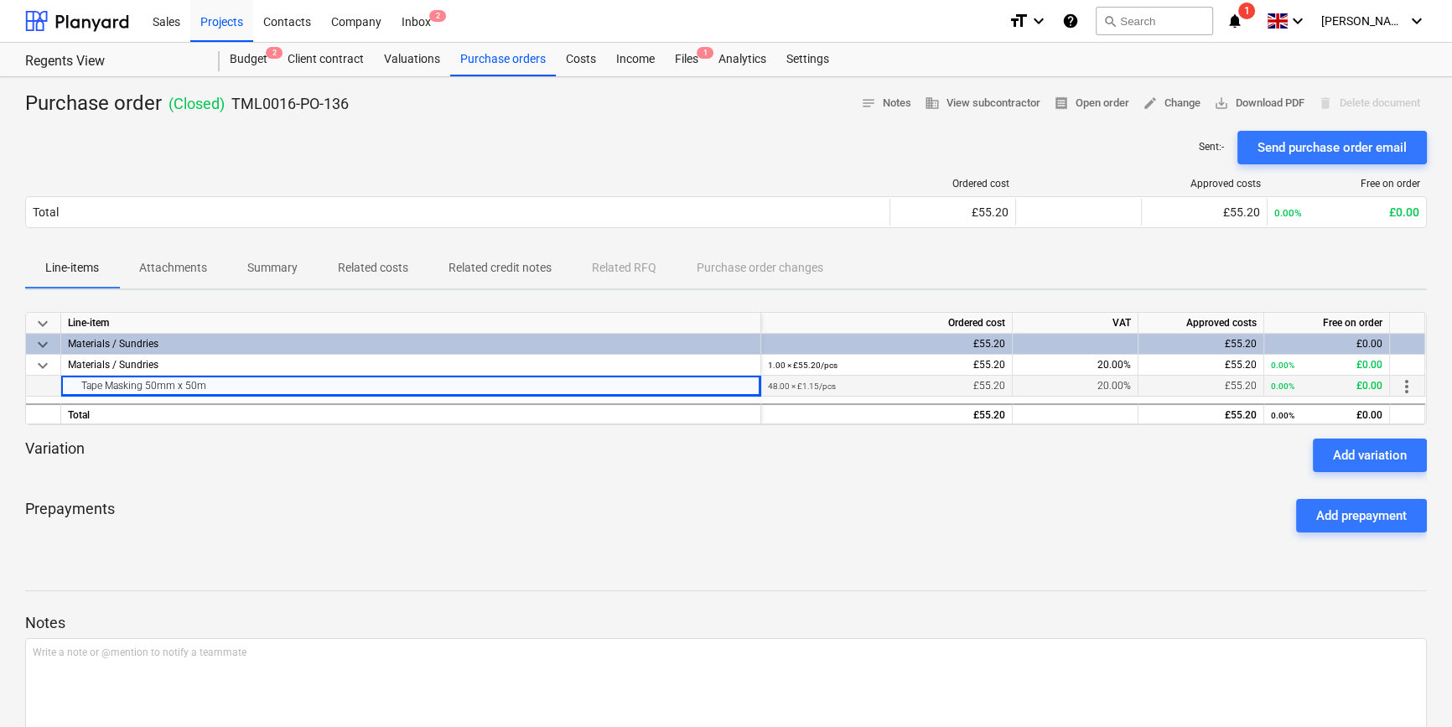
copy div "Tape Masking 50mm x 50m"
click at [594, 561] on div "Purchase order ( Closed ) TML0016-PO-136 notes Notes business View subcontracto…" at bounding box center [726, 440] width 1452 height 727
click at [502, 59] on div "Purchase orders" at bounding box center [503, 60] width 106 height 34
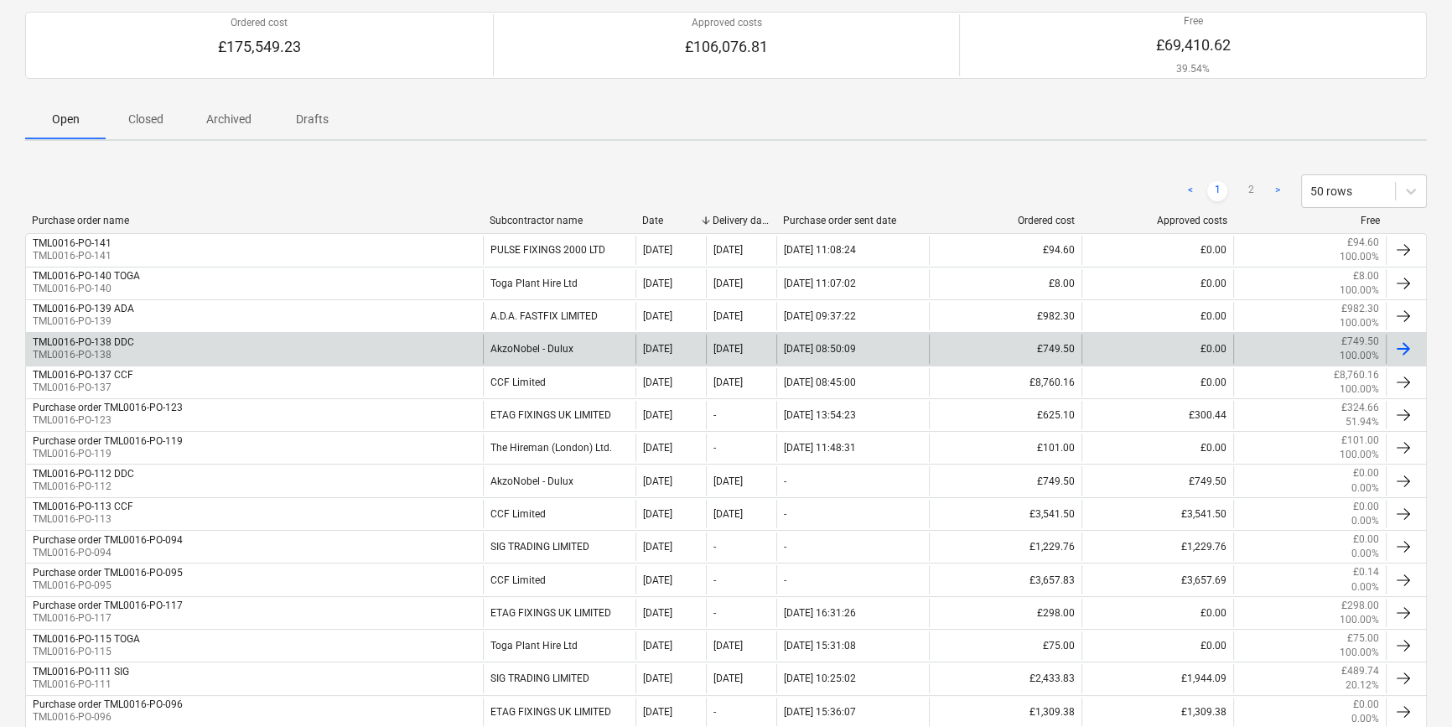
scroll to position [152, 0]
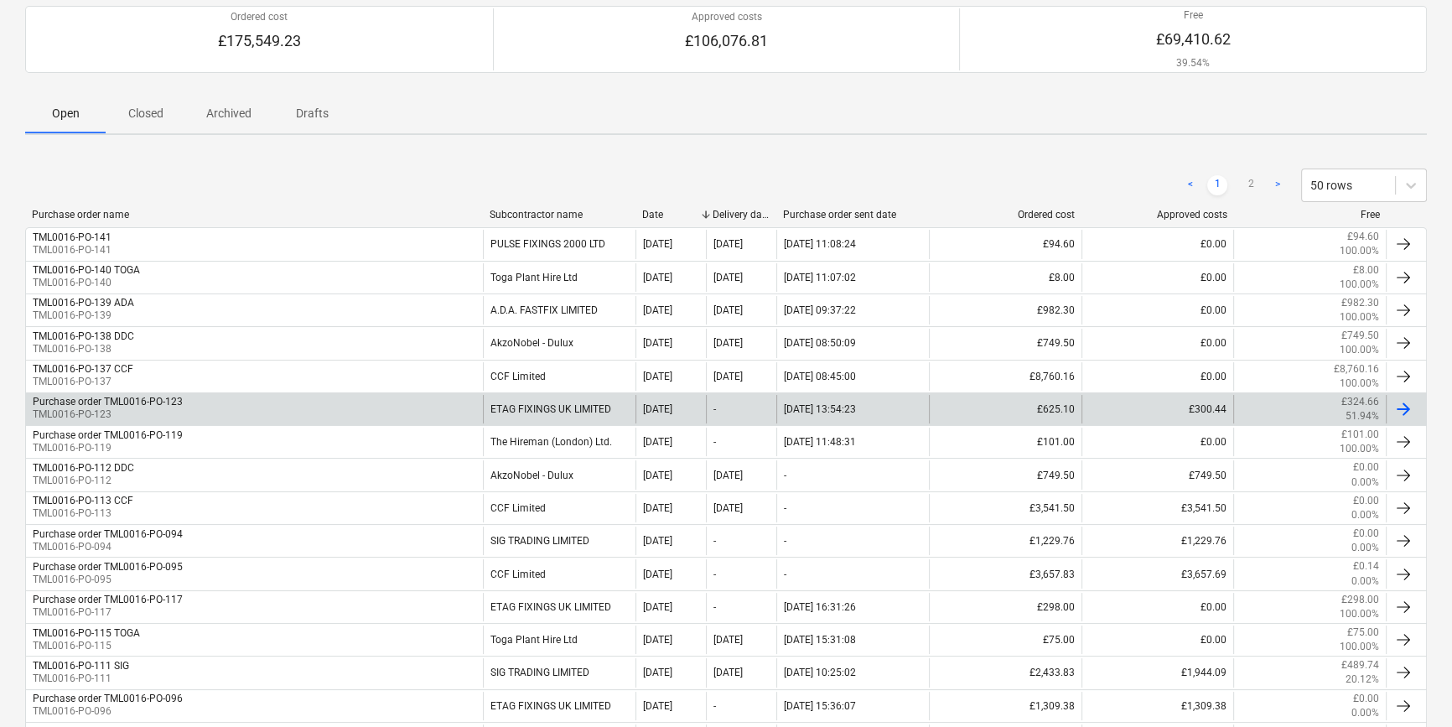
click at [209, 406] on div "Purchase order TML0016-PO-123 TML0016-PO-123" at bounding box center [254, 409] width 457 height 28
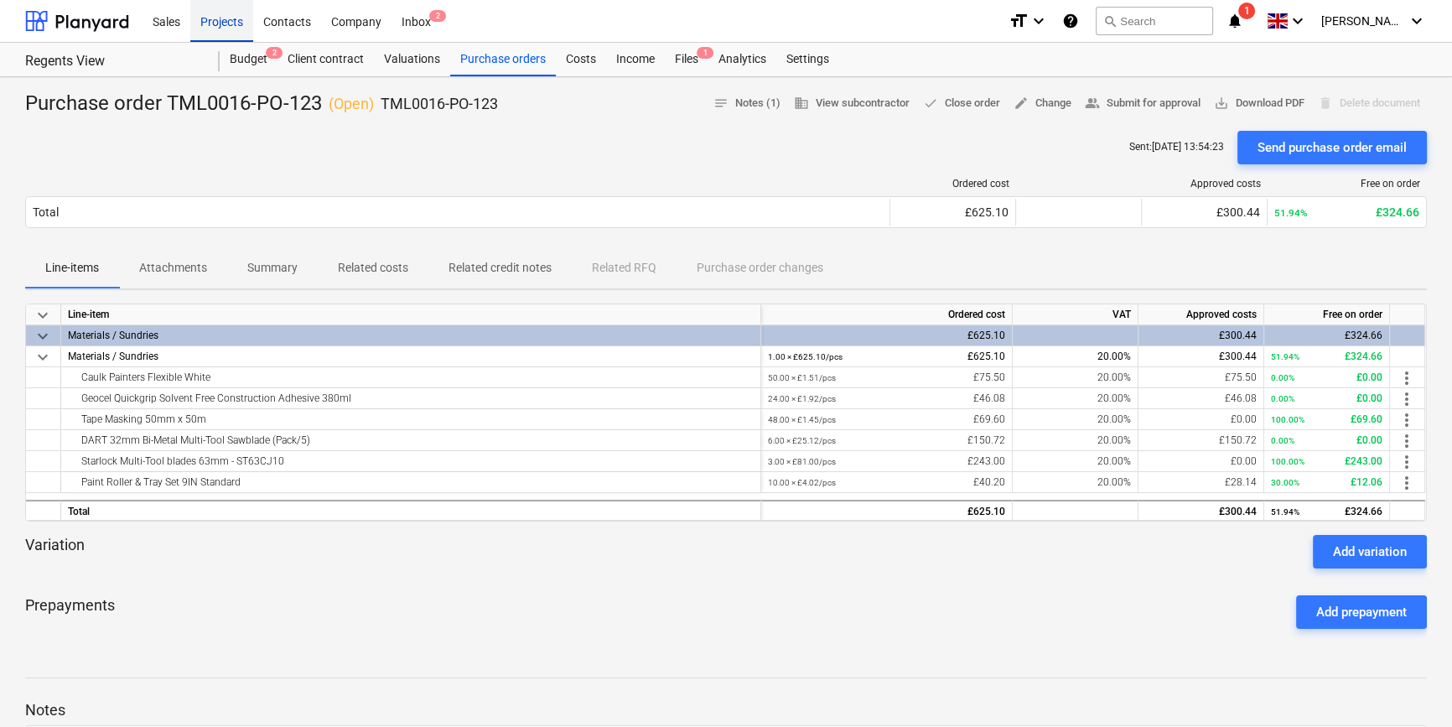
click at [221, 17] on div "Projects" at bounding box center [221, 20] width 63 height 43
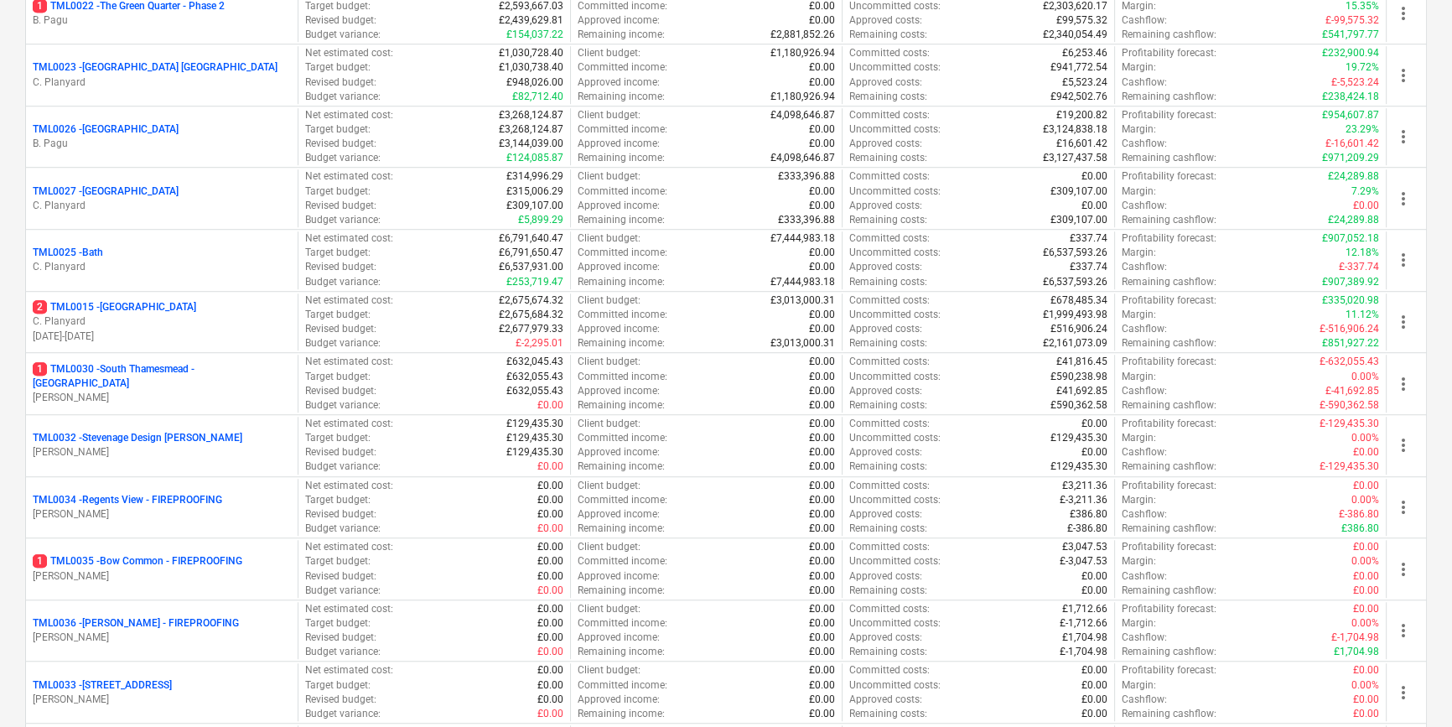
scroll to position [1712, 0]
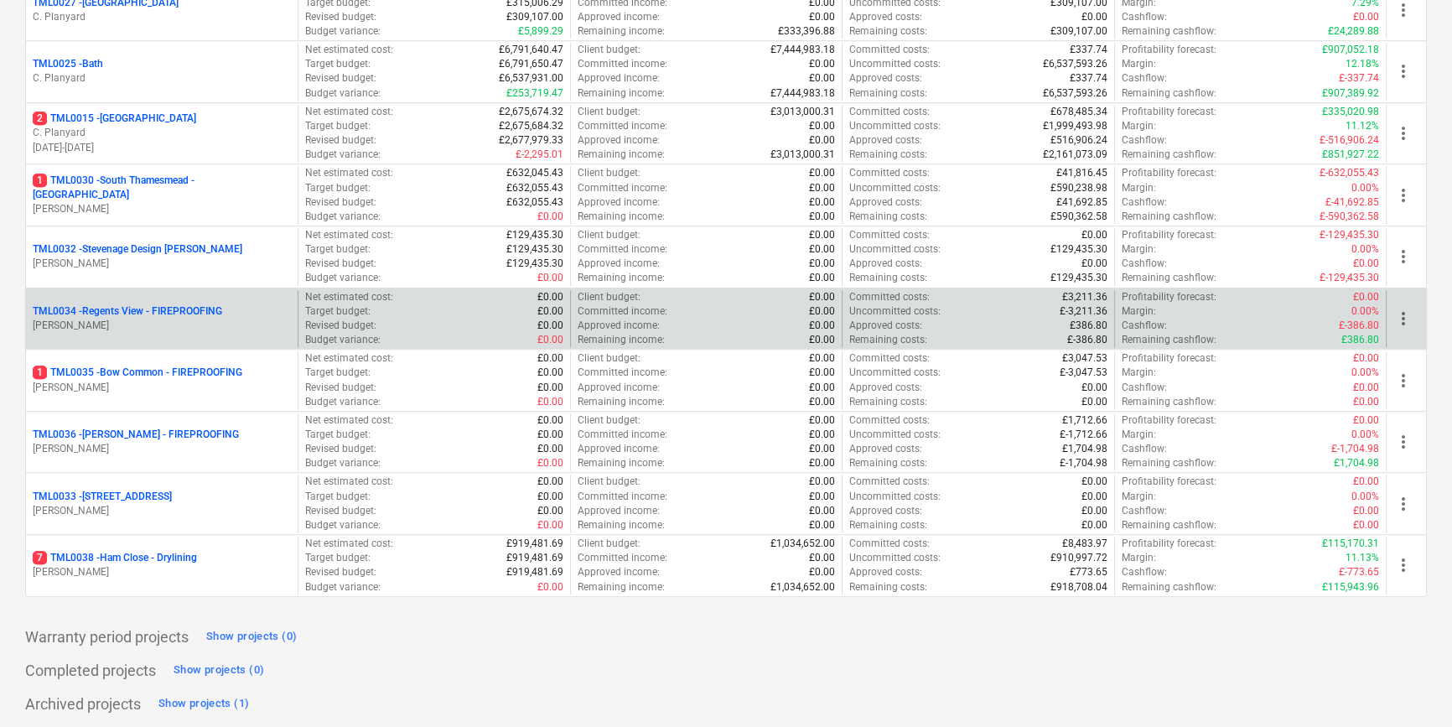
click at [116, 312] on p "TML0034 - Regents View - FIREPROOFING" at bounding box center [127, 311] width 189 height 14
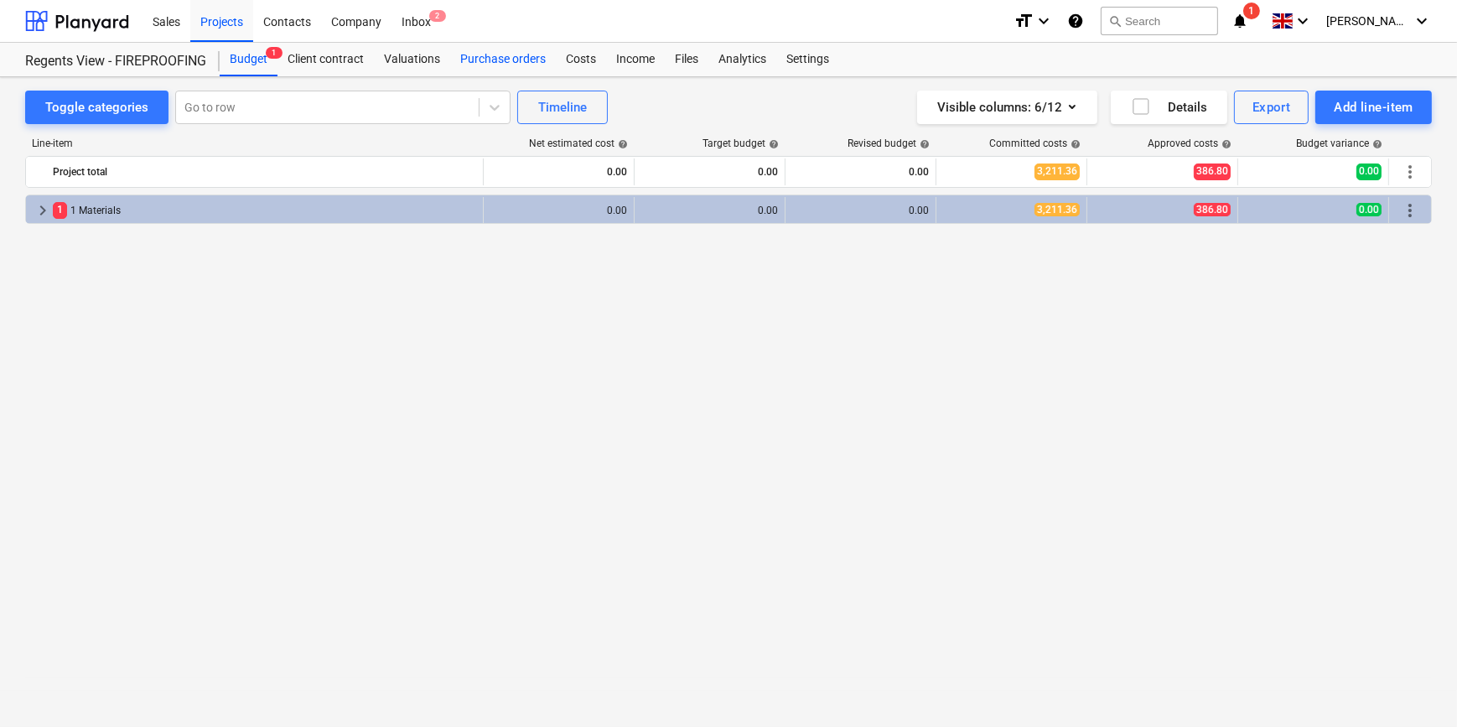
click at [498, 54] on div "Purchase orders" at bounding box center [503, 60] width 106 height 34
